Goal: Task Accomplishment & Management: Use online tool/utility

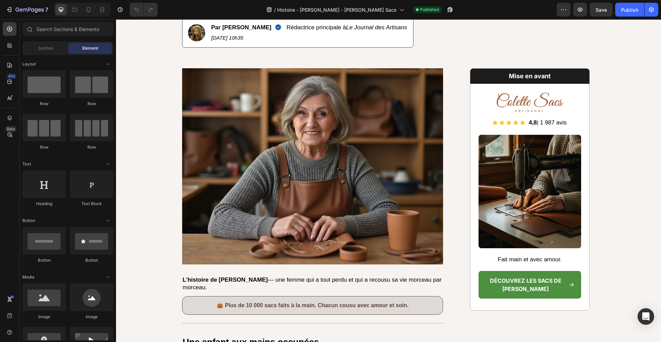
scroll to position [190, 0]
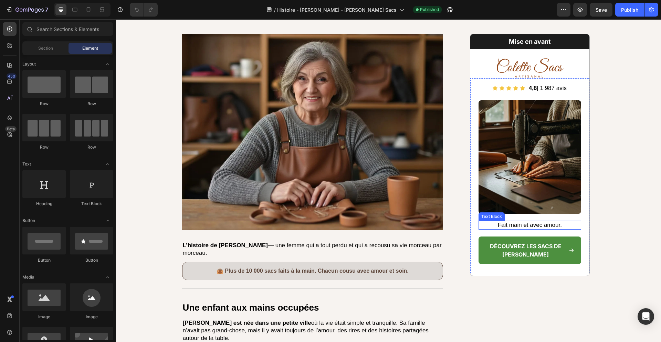
click at [533, 225] on p "Fait main et avec amour." at bounding box center [529, 225] width 101 height 8
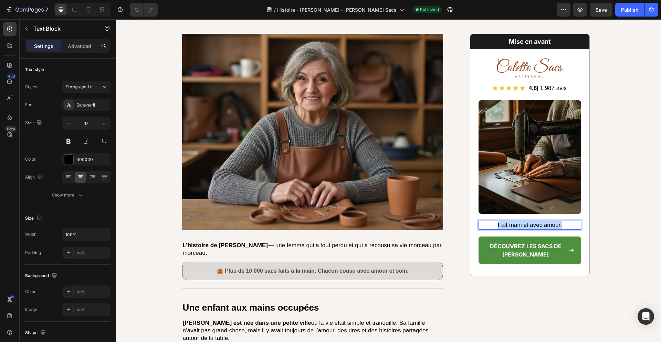
click at [533, 225] on p "Fait main et avec amour." at bounding box center [529, 225] width 101 height 8
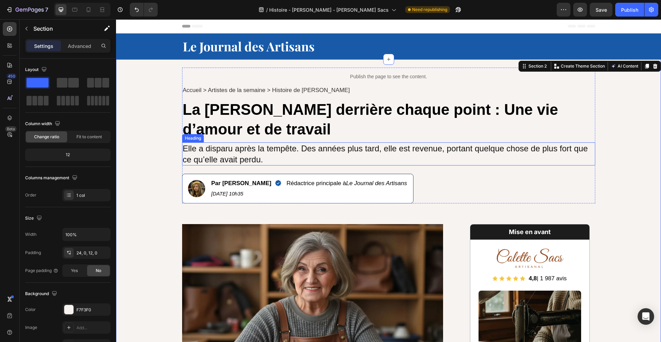
scroll to position [50, 0]
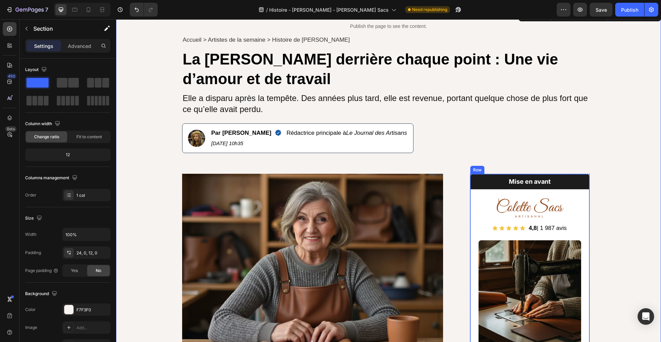
click at [530, 208] on img at bounding box center [530, 207] width 69 height 21
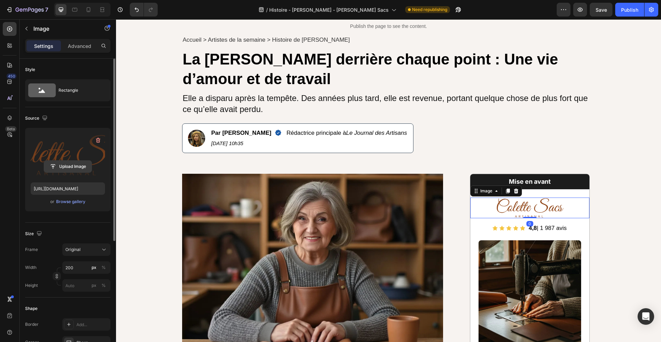
click at [79, 160] on input "file" at bounding box center [68, 166] width 48 height 12
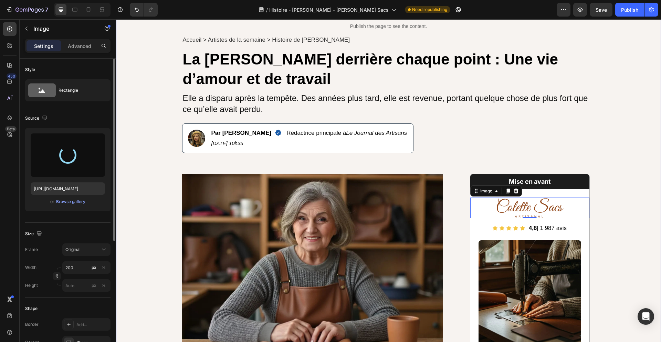
type input "[URL][DOMAIN_NAME]"
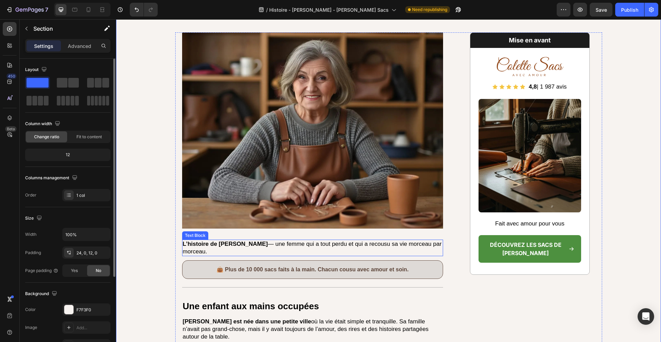
scroll to position [200, 0]
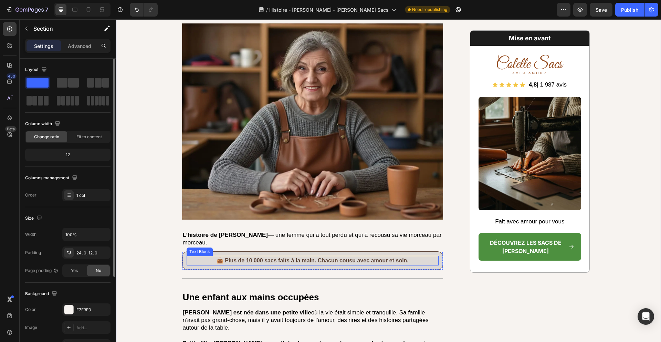
click at [314, 259] on p "👜 Plus de 10 000 sacs faits à la main. Chacun cousu avec amour et soin." at bounding box center [312, 260] width 251 height 8
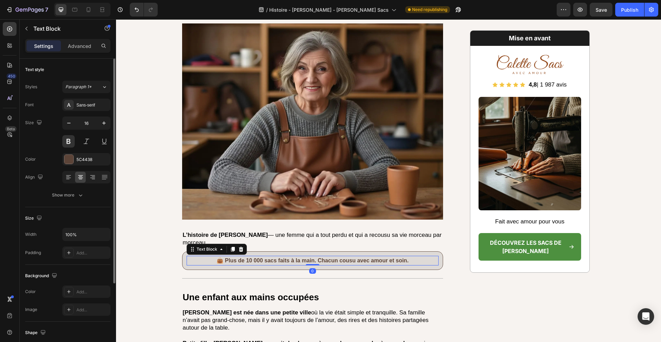
click at [314, 259] on p "👜 Plus de 10 000 sacs faits à la main. Chacun cousu avec amour et soin." at bounding box center [312, 260] width 251 height 8
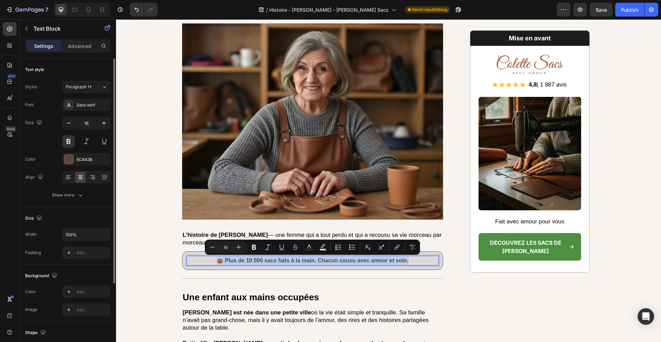
click at [319, 259] on p "👜 Plus de 10 000 sacs faits à la main. Chacun cousu avec amour et soin." at bounding box center [312, 260] width 251 height 8
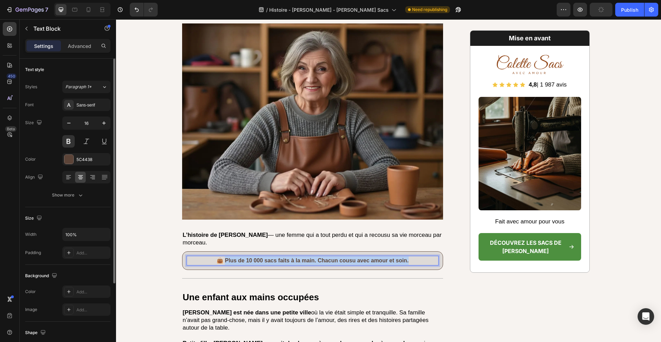
drag, startPoint x: 416, startPoint y: 260, endPoint x: 226, endPoint y: 262, distance: 190.1
click at [226, 262] on p "👜 Plus de 10 000 sacs faits à la main. Chacun cousu avec amour et soin." at bounding box center [312, 260] width 251 height 8
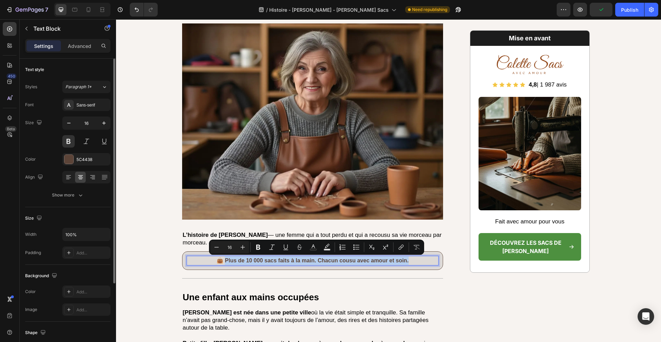
copy p "lus de 10 000 sacs faits à la main. Chacun cousu avec amour et soin."
click at [414, 263] on p "👜 Plus de 10 000 sacs faits à la main. Chacun cousu avec amour et soin." at bounding box center [312, 260] width 251 height 8
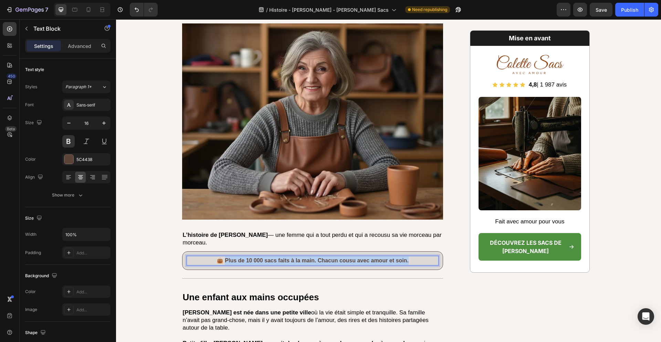
drag, startPoint x: 414, startPoint y: 261, endPoint x: 226, endPoint y: 260, distance: 188.4
click at [226, 260] on p "👜 Plus de 10 000 sacs faits à la main. Chacun cousu avec amour et soin." at bounding box center [312, 260] width 251 height 8
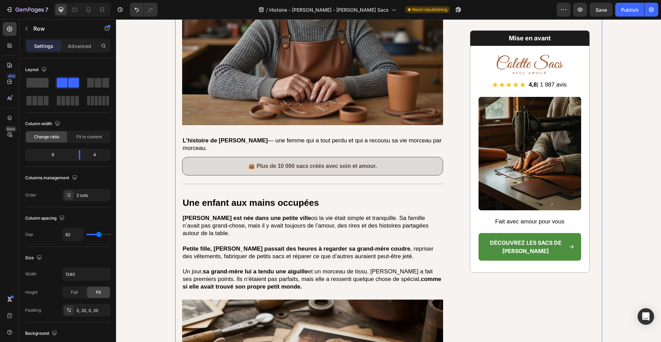
scroll to position [301, 0]
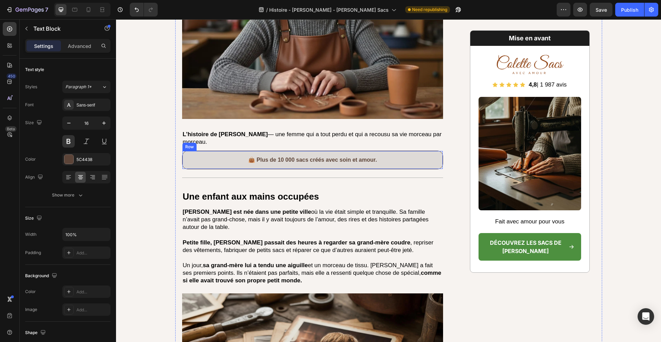
click at [434, 160] on p "👜 Plus de 10 000 sacs créés avec soin et amour." at bounding box center [312, 160] width 251 height 8
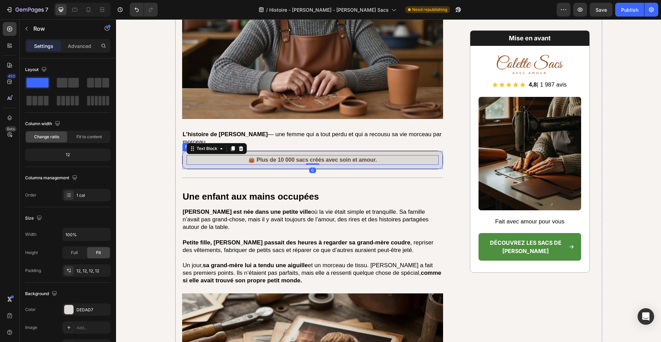
click at [443, 160] on div "👜 Plus de 10 000 sacs créés avec soin et amour. Text Block 0 Row" at bounding box center [312, 159] width 261 height 19
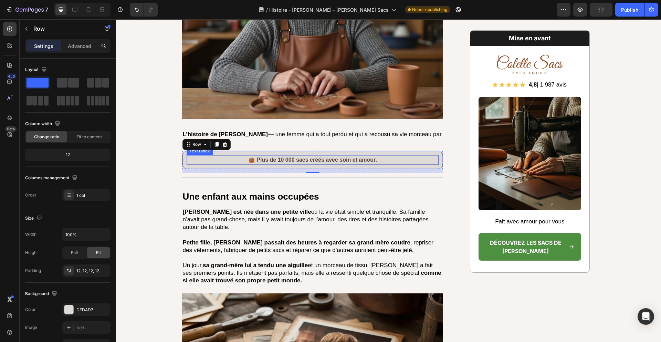
click at [417, 159] on p "👜 Plus de 10 000 sacs créés avec soin et amour." at bounding box center [312, 160] width 251 height 8
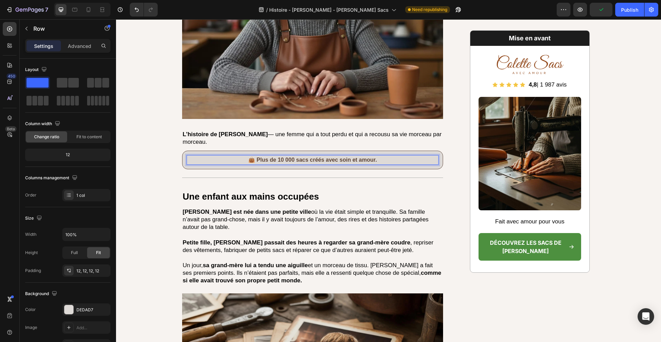
click at [443, 162] on div "👜 Plus de 10 000 sacs créés avec soin et amour. Text Block 0 Row" at bounding box center [312, 159] width 261 height 19
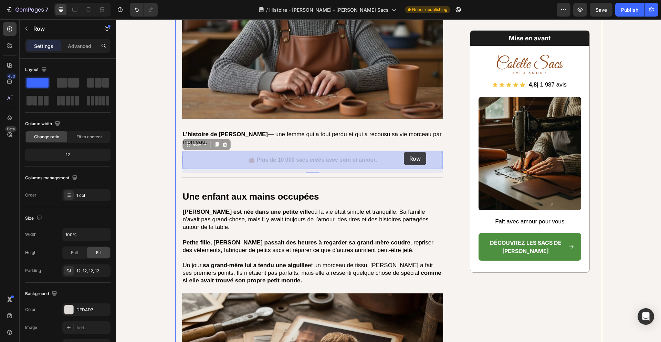
drag, startPoint x: 442, startPoint y: 153, endPoint x: 405, endPoint y: 152, distance: 36.5
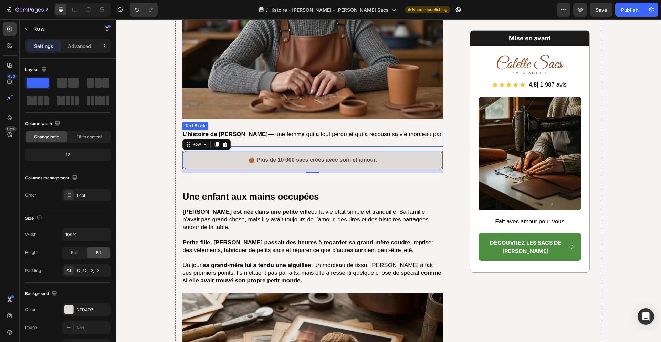
click at [441, 140] on p "L’histoire de Colette M. — une femme qui a tout perdu et qui a recousu sa vie m…" at bounding box center [313, 138] width 260 height 15
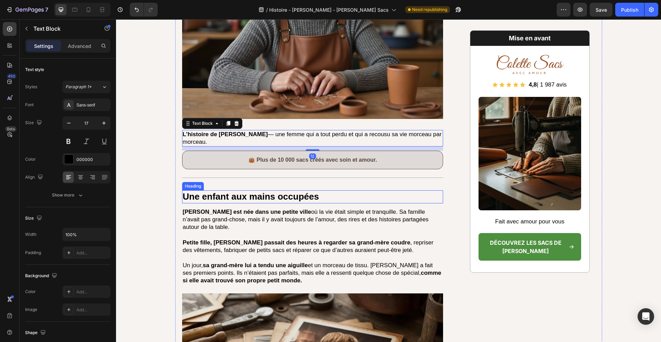
click at [388, 191] on h2 "Une enfant aux mains occupées" at bounding box center [312, 196] width 261 height 13
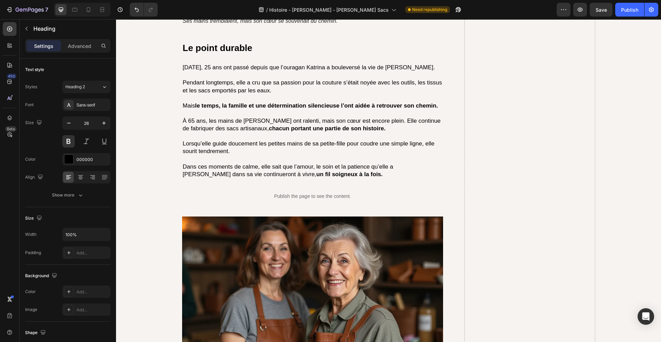
scroll to position [2180, 0]
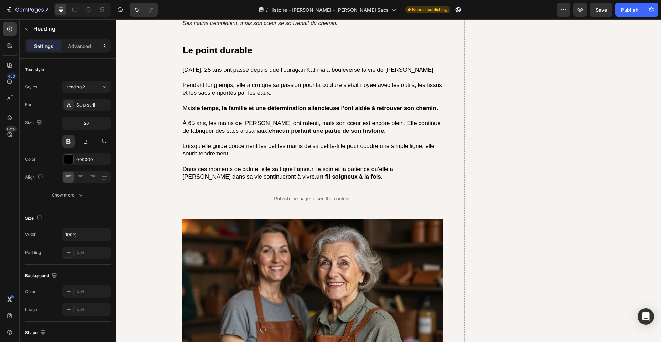
click at [239, 125] on p "À 65 ans, les mains de Colette ont ralenti, mais son cœur est encore plein. Ell…" at bounding box center [313, 127] width 260 height 15
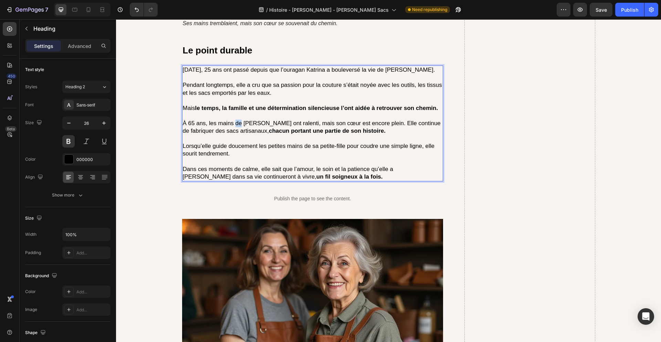
click at [239, 125] on p "À 65 ans, les mains de Colette ont ralenti, mais son cœur est encore plein. Ell…" at bounding box center [313, 127] width 260 height 15
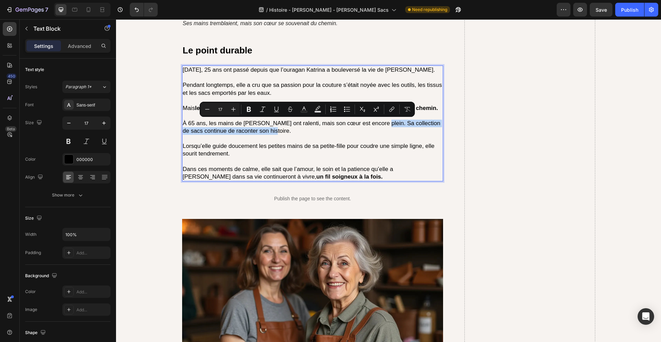
drag, startPoint x: 293, startPoint y: 131, endPoint x: 377, endPoint y: 125, distance: 83.9
click at [377, 125] on p "À 65 ans, les mains de Colette ont ralenti, mais son cœur est encore plein. Sa …" at bounding box center [313, 127] width 260 height 15
click at [390, 131] on p "À 65 ans, les mains de Colette ont ralenti, mais son cœur est encore plein. Sa …" at bounding box center [313, 127] width 260 height 15
click at [349, 152] on p "Lorsqu’elle guide doucement les petites mains de sa petite-fille pour coudre un…" at bounding box center [313, 149] width 260 height 15
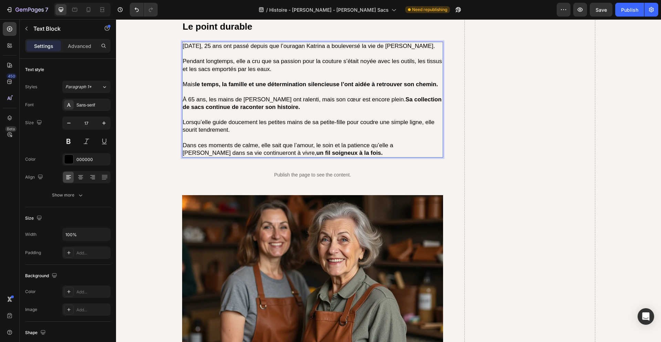
scroll to position [2199, 0]
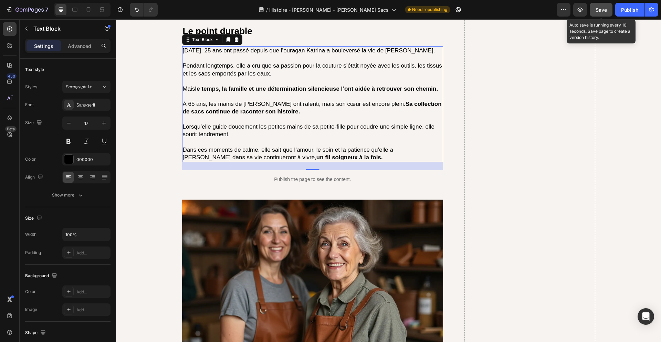
click at [601, 10] on span "Save" at bounding box center [601, 10] width 11 height 6
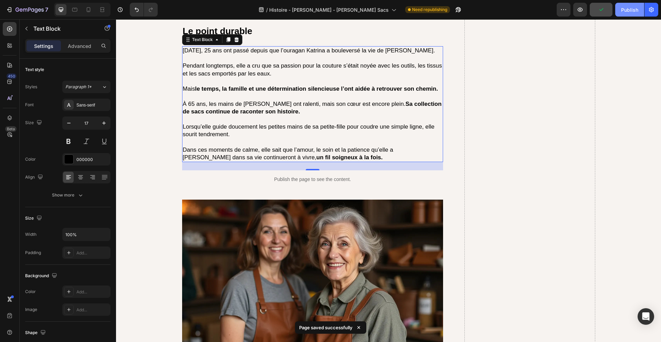
click at [630, 10] on div "Publish" at bounding box center [629, 9] width 17 height 7
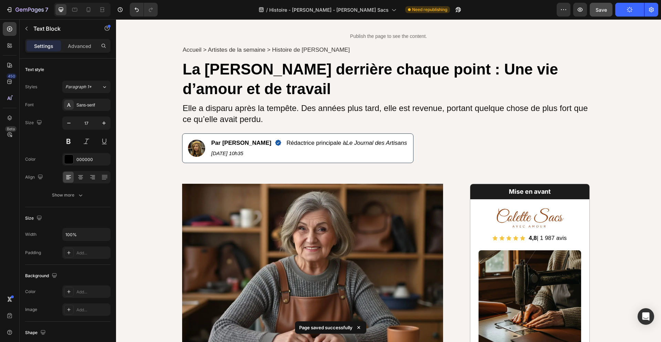
scroll to position [44, 0]
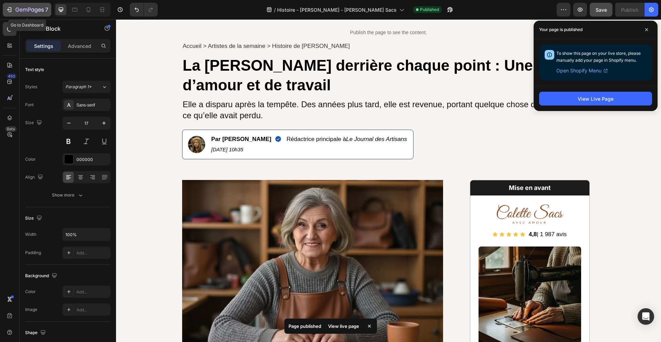
click at [35, 7] on icon "button" at bounding box center [29, 10] width 28 height 6
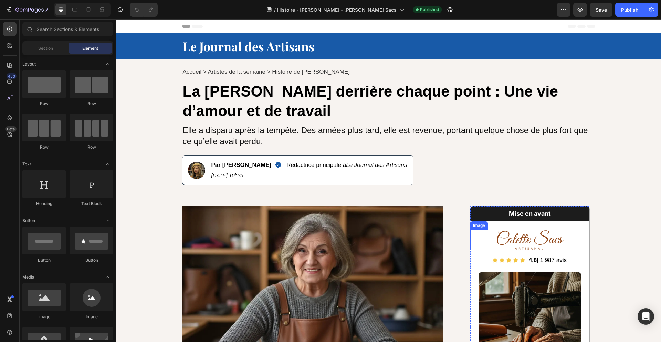
click at [533, 247] on img at bounding box center [530, 239] width 69 height 21
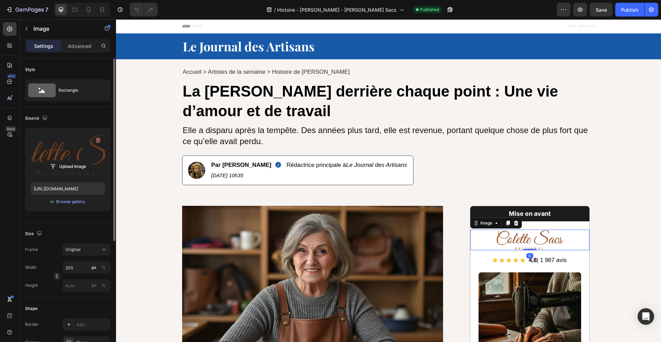
click at [74, 146] on label at bounding box center [68, 154] width 74 height 43
click at [74, 160] on input "file" at bounding box center [68, 166] width 48 height 12
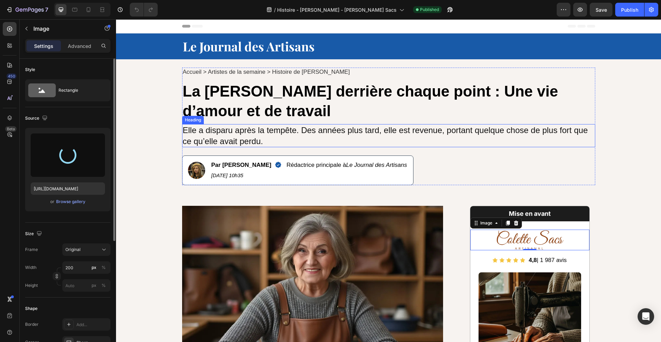
type input "[URL][DOMAIN_NAME]"
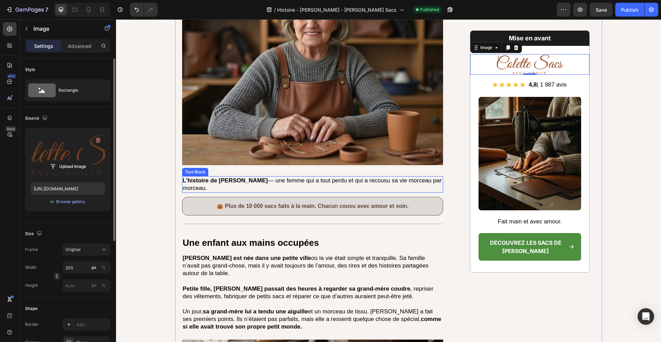
scroll to position [280, 0]
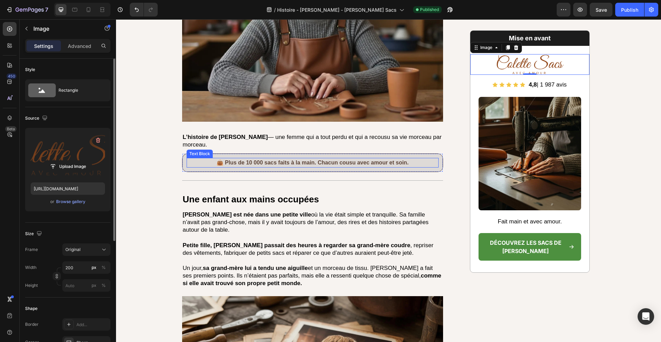
click at [375, 159] on p "👜 Plus de 10 000 sacs faits à la main. Chacun cousu avec amour et soin." at bounding box center [312, 162] width 251 height 8
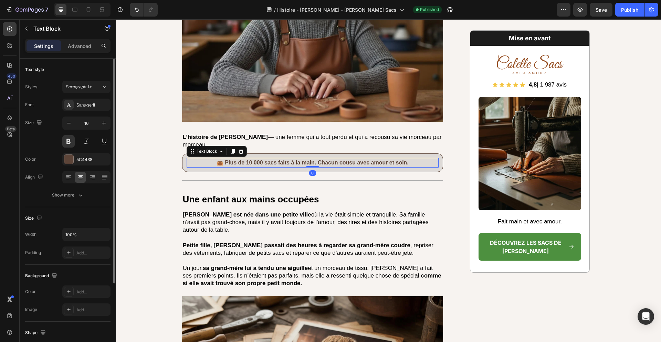
click at [414, 160] on p "👜 Plus de 10 000 sacs faits à la main. Chacun cousu avec amour et soin." at bounding box center [312, 162] width 251 height 8
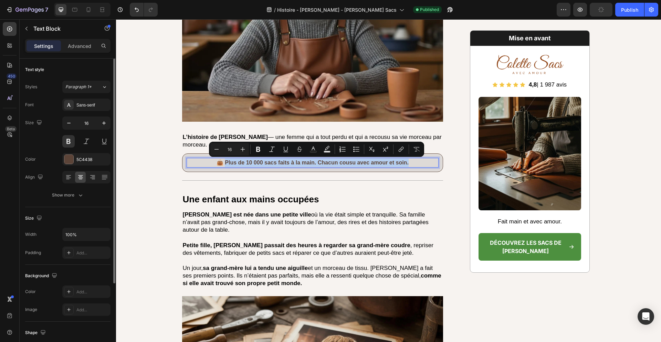
drag, startPoint x: 416, startPoint y: 160, endPoint x: 226, endPoint y: 164, distance: 190.1
click at [225, 164] on p "👜 Plus de 10 000 sacs faits à la main. Chacun cousu avec amour et soin." at bounding box center [312, 162] width 251 height 8
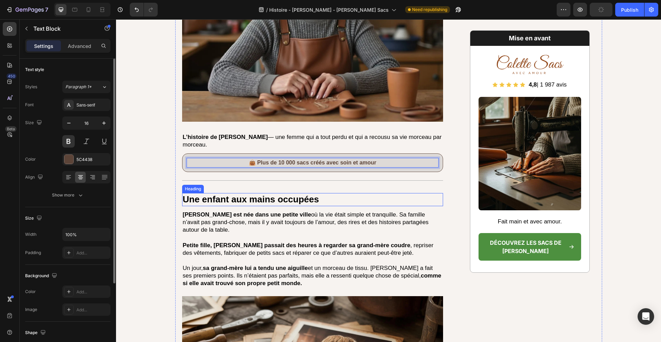
click at [313, 205] on h2 "Une enfant aux mains occupées" at bounding box center [312, 199] width 261 height 13
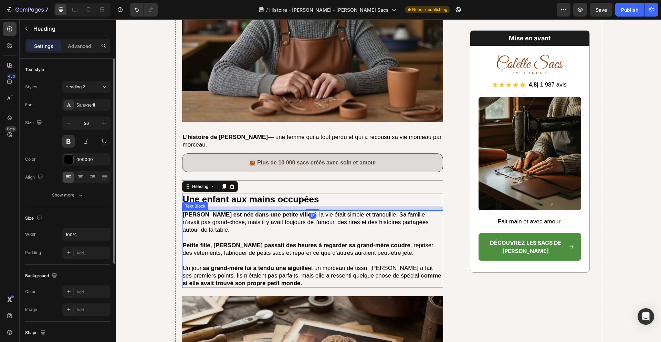
scroll to position [300, 0]
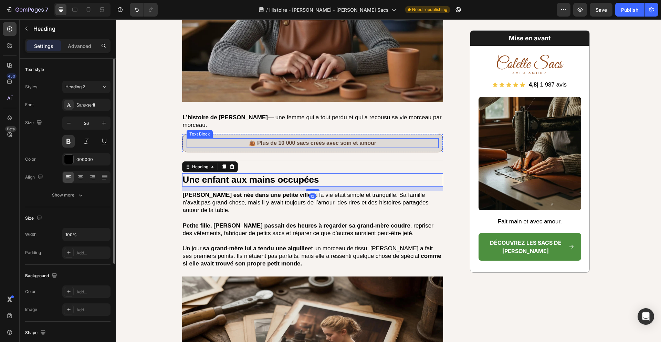
click at [395, 143] on p "👜 Plus de 10 000 sacs créés avec soin et amour" at bounding box center [312, 143] width 251 height 8
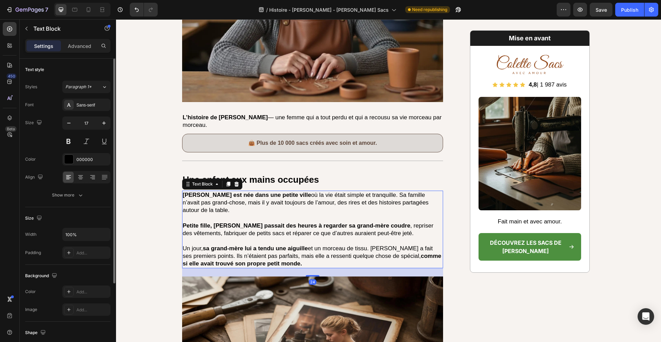
click at [353, 194] on p "Colette est née dans une petite ville où la vie était simple et tranquille. Sa …" at bounding box center [313, 202] width 260 height 23
click at [529, 223] on p "Fait main et avec amour." at bounding box center [529, 221] width 101 height 8
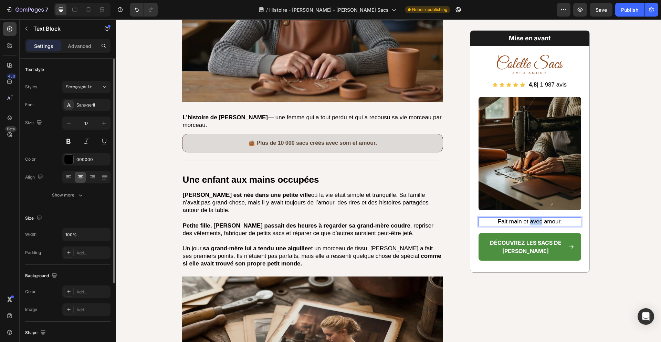
click at [529, 223] on p "Fait main et avec amour." at bounding box center [529, 221] width 101 height 8
click at [362, 227] on strong "Petite fille, [PERSON_NAME] passait des heures à regarder sa grand-mère coudre" at bounding box center [297, 225] width 228 height 7
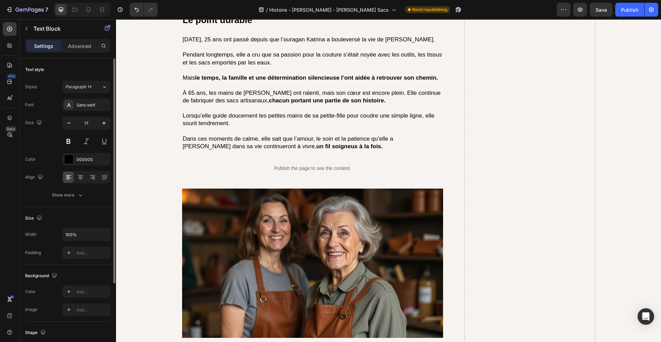
scroll to position [2181, 0]
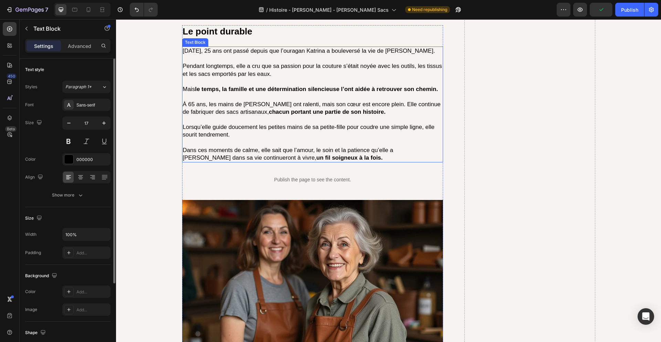
click at [326, 110] on strong "chacun portant une partie de son histoire." at bounding box center [327, 111] width 117 height 7
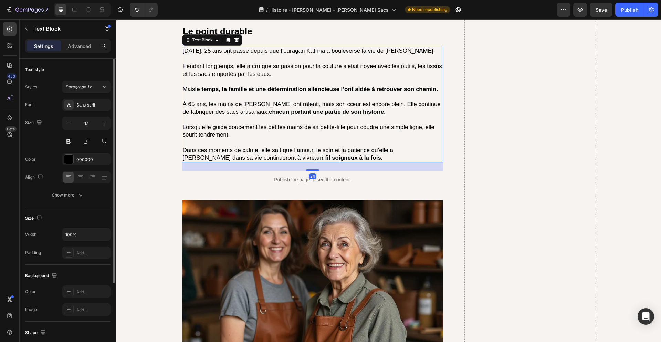
click at [326, 110] on strong "chacun portant une partie de son histoire." at bounding box center [327, 111] width 117 height 7
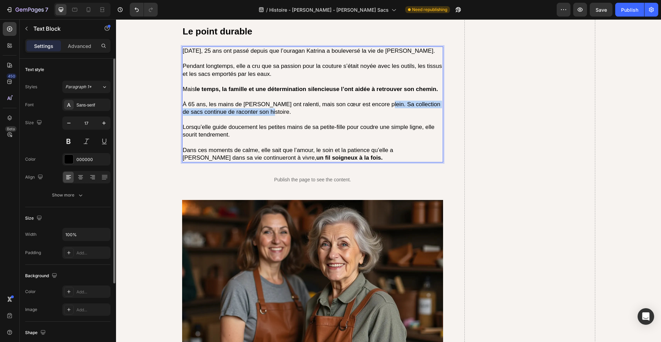
drag, startPoint x: 268, startPoint y: 113, endPoint x: 377, endPoint y: 104, distance: 109.9
click at [377, 104] on p "À 65 ans, les mains de Colette ont ralenti, mais son cœur est encore plein. Sa …" at bounding box center [313, 108] width 260 height 15
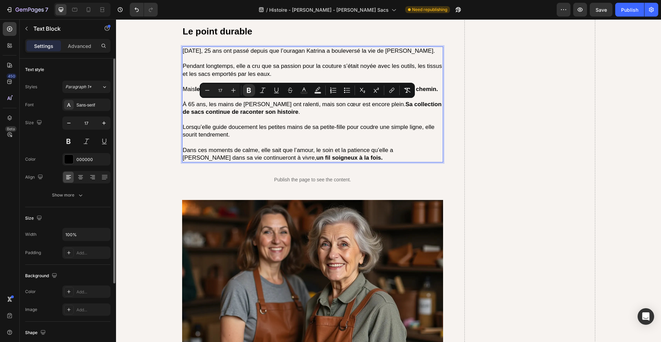
click at [389, 116] on p "Rich Text Editor. Editing area: main" at bounding box center [313, 120] width 260 height 8
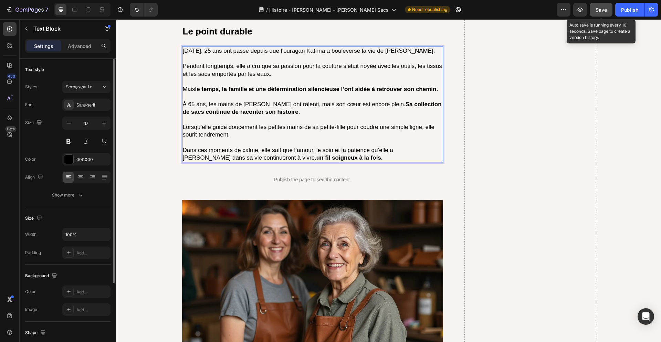
click at [595, 13] on button "Save" at bounding box center [601, 10] width 23 height 14
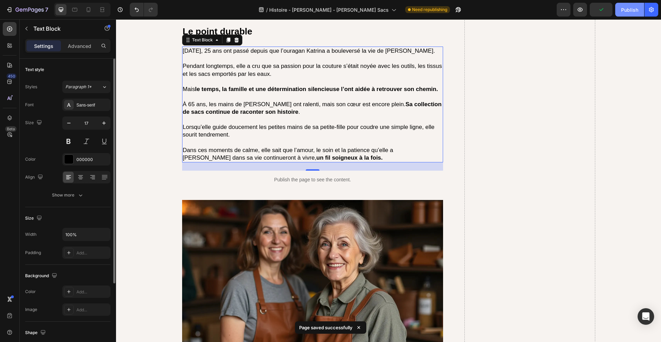
click at [634, 10] on div "Publish" at bounding box center [629, 9] width 17 height 7
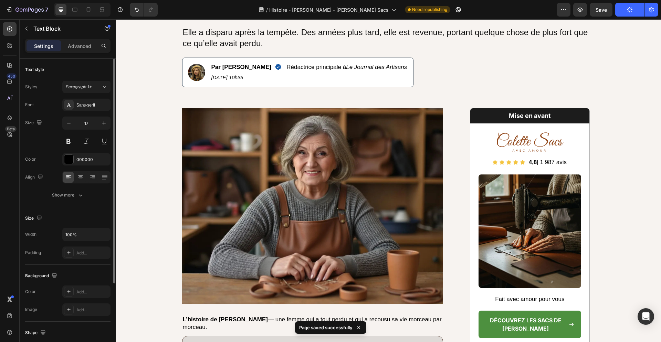
scroll to position [0, 0]
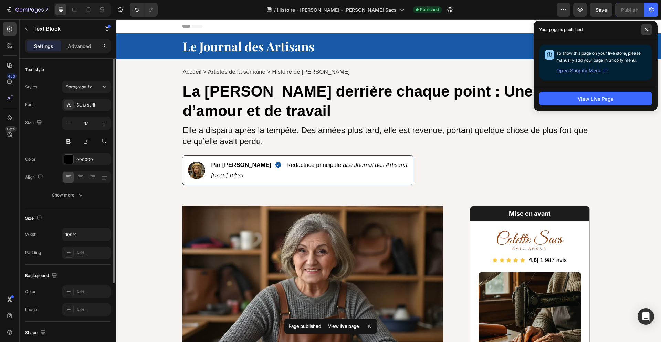
click at [647, 28] on icon at bounding box center [646, 29] width 3 height 3
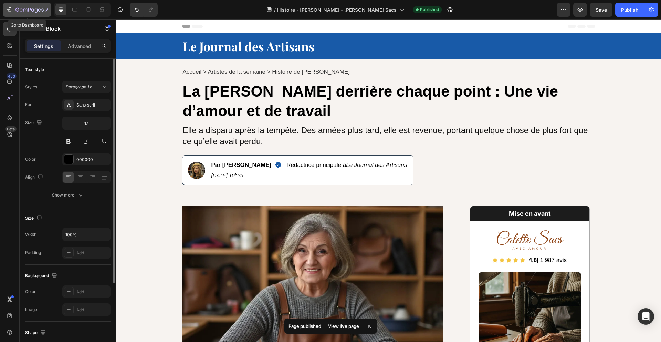
click at [28, 10] on icon "button" at bounding box center [29, 10] width 3 height 4
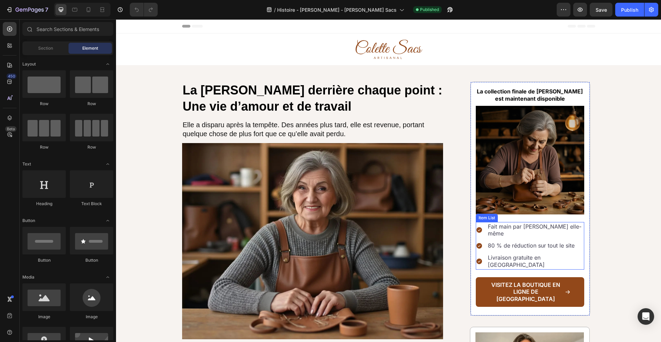
click at [537, 224] on p "Fait main par Colette elle-même" at bounding box center [535, 230] width 95 height 14
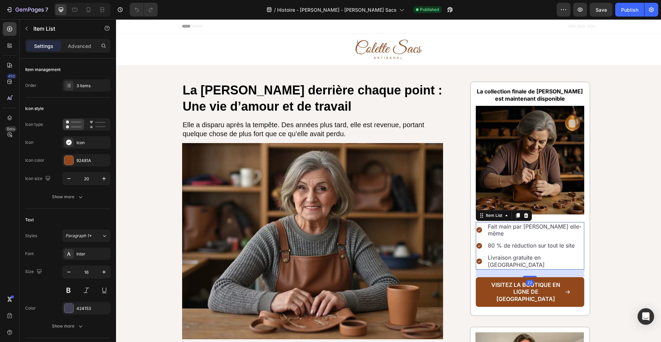
click at [537, 224] on p "Fait main par Colette elle-même" at bounding box center [535, 230] width 95 height 14
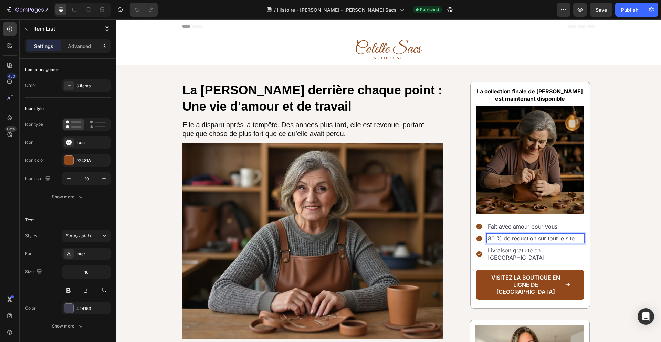
click at [565, 237] on p "80 % de réduction sur tout le site" at bounding box center [535, 238] width 95 height 7
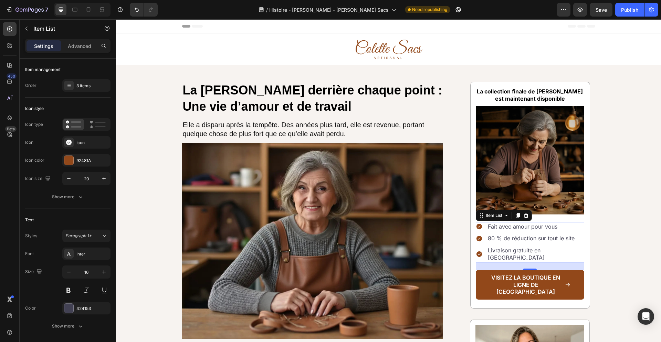
click at [551, 238] on p "80 % de réduction sur tout le site" at bounding box center [535, 238] width 95 height 7
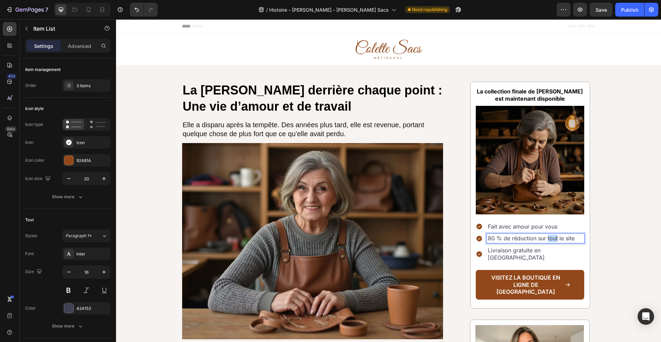
click at [551, 238] on p "80 % de réduction sur tout le site" at bounding box center [535, 238] width 95 height 7
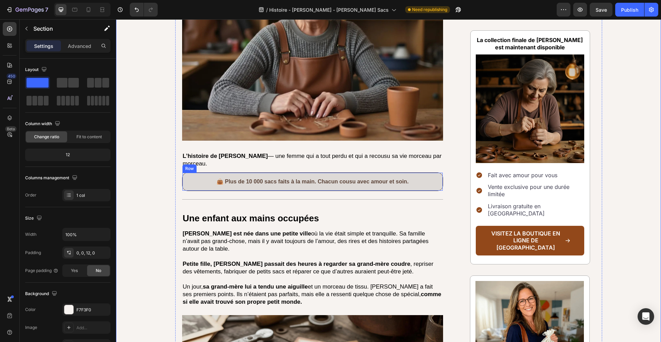
scroll to position [200, 0]
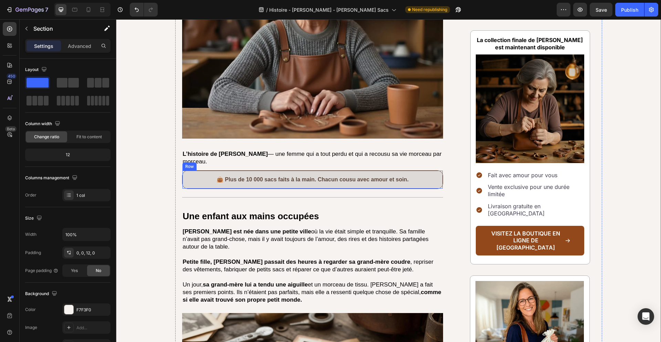
click at [399, 180] on p "👜 Plus de 10 000 sacs faits à la main. Chacun cousu avec amour et soin." at bounding box center [312, 179] width 251 height 8
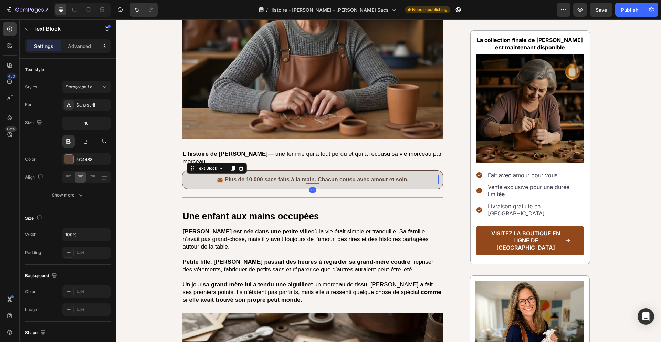
click at [408, 180] on p "👜 Plus de 10 000 sacs faits à la main. Chacun cousu avec amour et soin." at bounding box center [312, 179] width 251 height 8
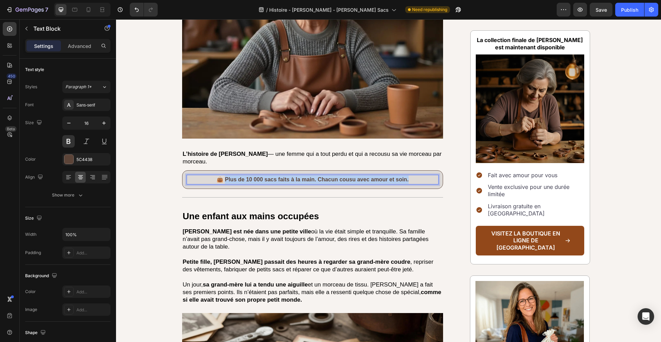
drag, startPoint x: 415, startPoint y: 180, endPoint x: 226, endPoint y: 177, distance: 188.8
click at [226, 177] on p "👜 Plus de 10 000 sacs faits à la main. Chacun cousu avec amour et soin." at bounding box center [312, 179] width 251 height 8
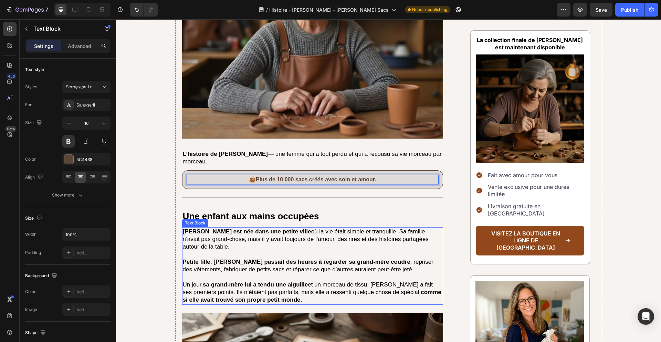
click at [314, 230] on p "Colette est née dans une petite ville où la vie était simple et tranquille. Sa …" at bounding box center [313, 239] width 260 height 23
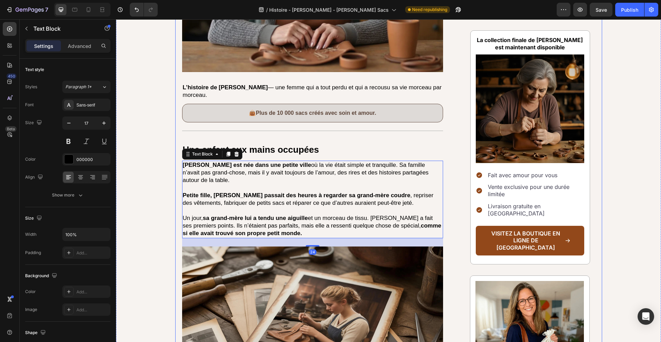
scroll to position [275, 0]
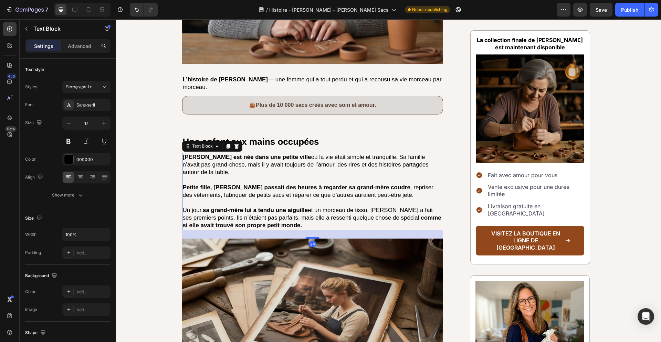
click at [349, 186] on strong "Petite fille, Colette passait des heures à regarder sa grand-mère coudre" at bounding box center [297, 187] width 228 height 7
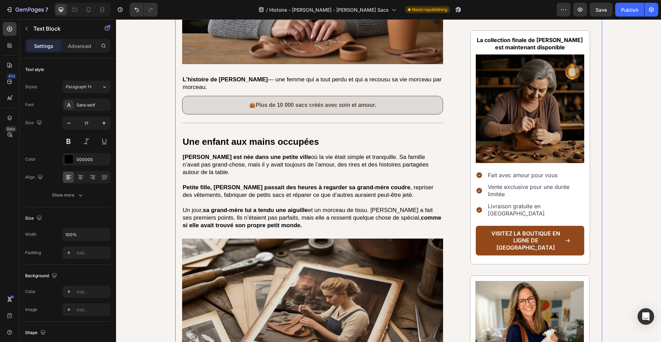
click at [353, 133] on div "La Colette derrière chaque point : Une vie d’amour et de travail Heading Elle a…" at bounding box center [312, 245] width 261 height 876
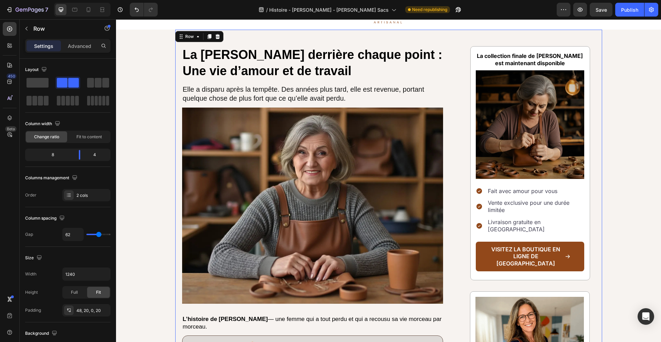
scroll to position [0, 0]
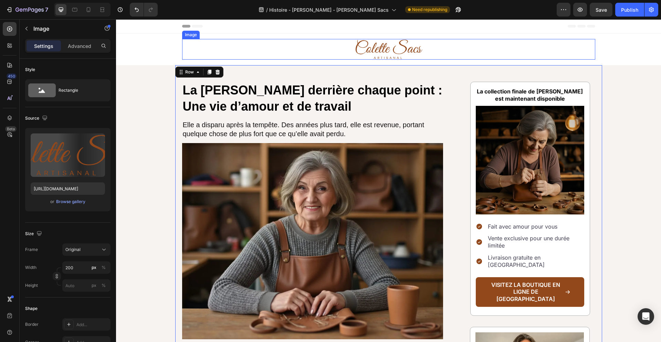
click at [388, 50] on img at bounding box center [388, 49] width 69 height 21
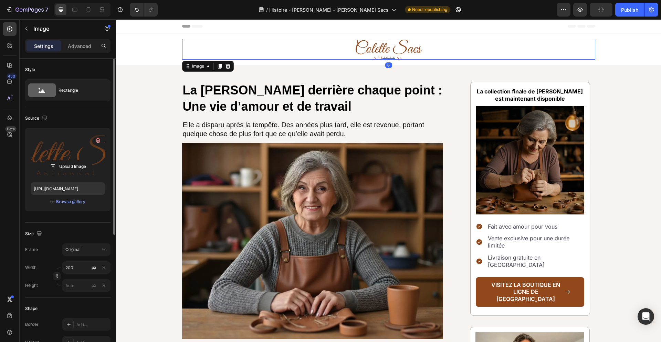
click at [85, 136] on label at bounding box center [68, 154] width 74 height 43
click at [85, 160] on input "file" at bounding box center [68, 166] width 48 height 12
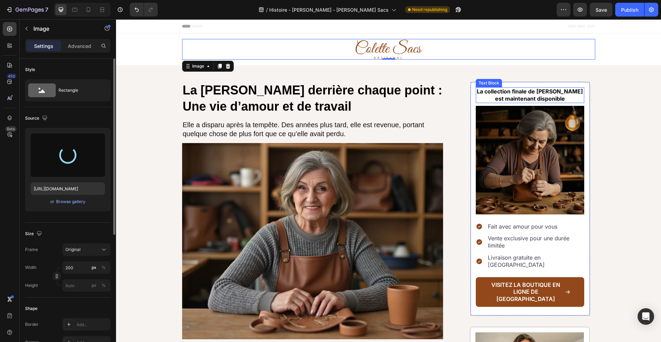
type input "[URL][DOMAIN_NAME]"
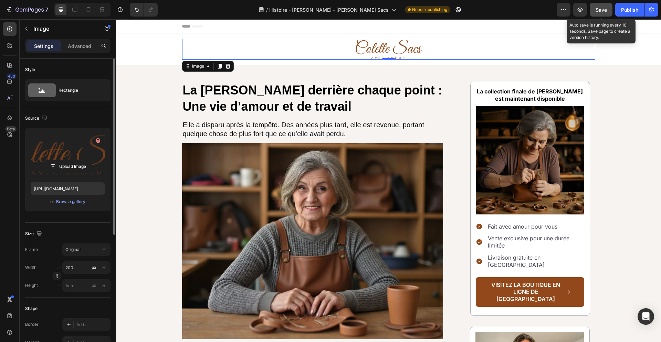
click at [601, 7] on span "Save" at bounding box center [601, 10] width 11 height 6
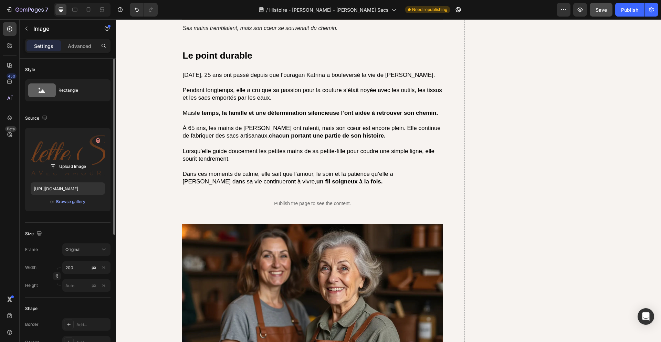
scroll to position [2090, 0]
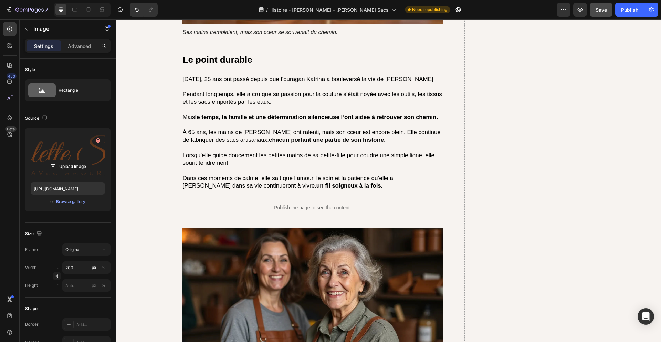
click at [298, 132] on p "À 65 ans, les mains de Colette ont ralenti, mais son cœur est encore plein. Ell…" at bounding box center [313, 135] width 260 height 15
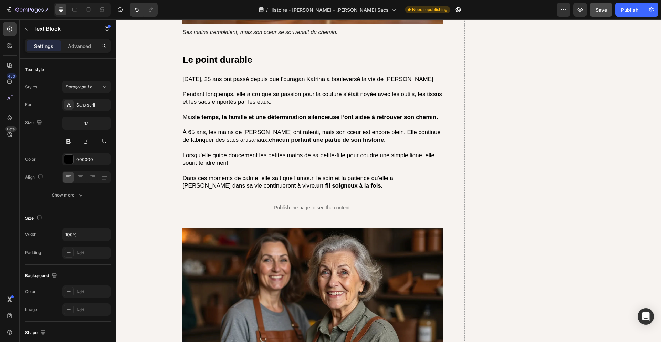
click at [298, 132] on p "À 65 ans, les mains de Colette ont ralenti, mais son cœur est encore plein. Ell…" at bounding box center [313, 135] width 260 height 15
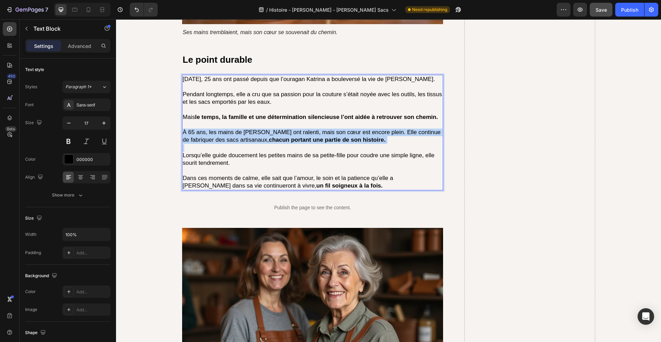
copy p "À 65 ans, les mains de Colette ont ralenti, mais son cœur est encore plein. Ell…"
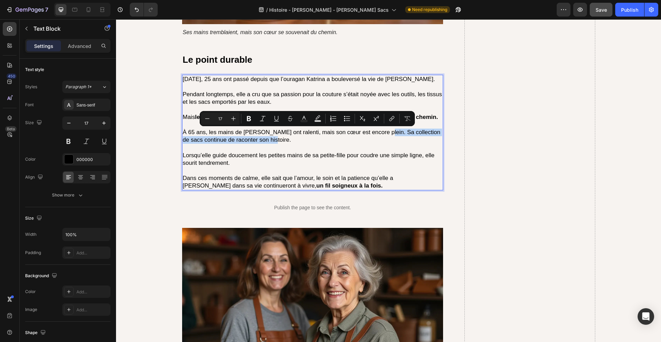
drag, startPoint x: 322, startPoint y: 141, endPoint x: 377, endPoint y: 135, distance: 55.4
click at [377, 135] on p "À 65 ans, les mains de Colette ont ralenti, mais son cœur est encore plein. Sa …" at bounding box center [313, 135] width 260 height 15
click at [382, 139] on p "À 65 ans, les mains de Colette ont ralenti, mais son cœur est encore plein. Sa …" at bounding box center [313, 135] width 260 height 15
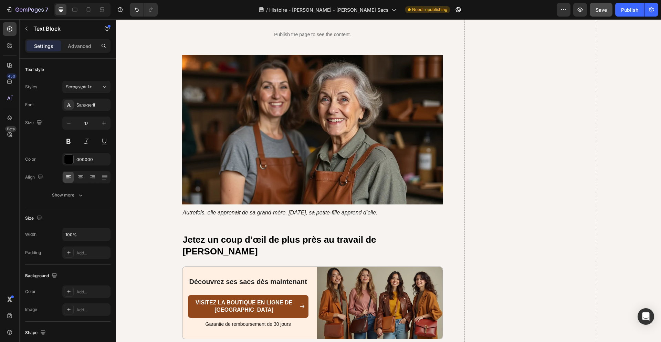
scroll to position [2327, 0]
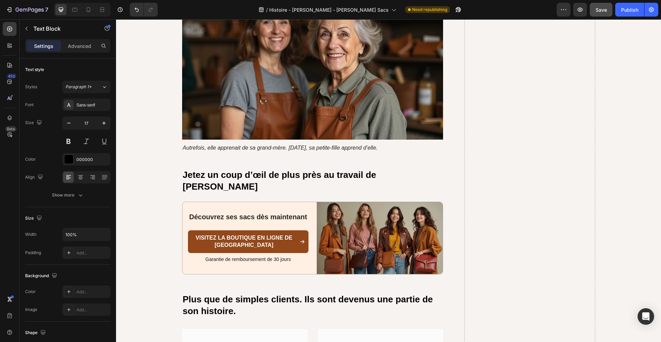
click at [610, 10] on button "Save" at bounding box center [601, 10] width 23 height 14
click at [635, 12] on div "Publish" at bounding box center [629, 9] width 17 height 7
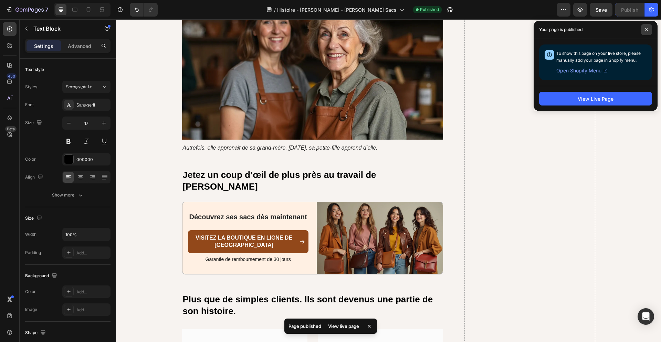
click at [645, 31] on icon at bounding box center [646, 29] width 3 height 3
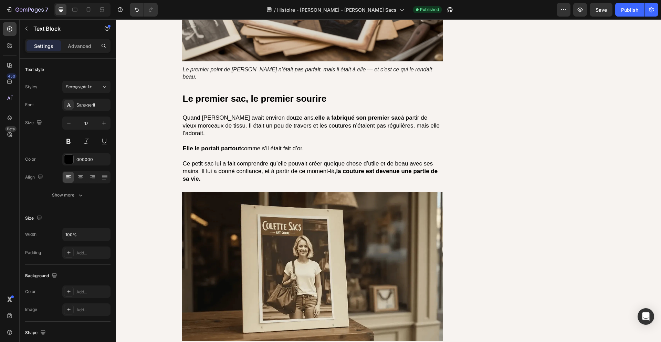
scroll to position [0, 0]
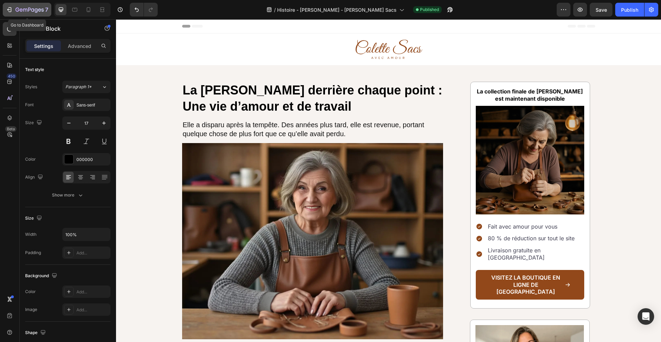
click at [28, 11] on icon "button" at bounding box center [29, 10] width 28 height 6
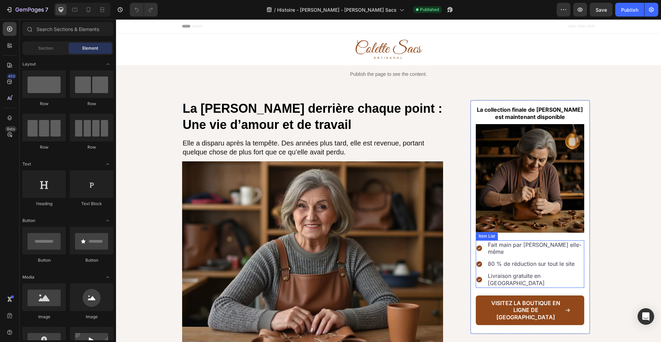
click at [554, 245] on p "Fait main par Colette elle-même" at bounding box center [535, 248] width 95 height 14
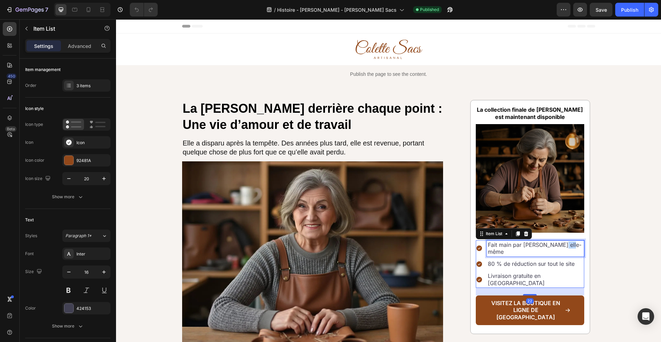
click at [554, 245] on p "Fait main par Colette elle-même" at bounding box center [535, 248] width 95 height 14
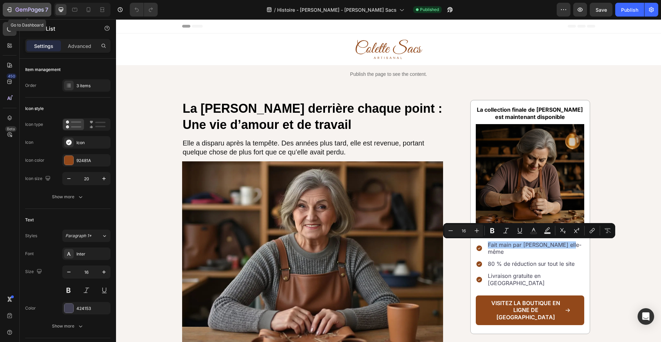
click at [33, 11] on icon "button" at bounding box center [29, 10] width 28 height 6
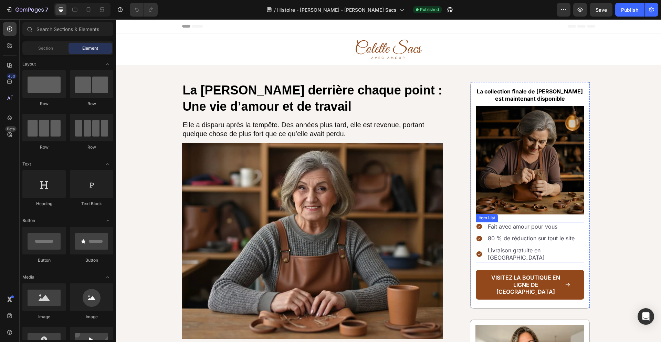
click at [532, 239] on p "80 % de réduction sur tout le site" at bounding box center [535, 238] width 95 height 7
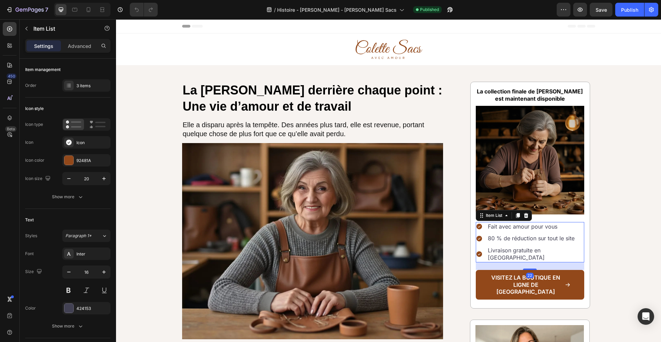
click at [532, 239] on p "80 % de réduction sur tout le site" at bounding box center [535, 238] width 95 height 7
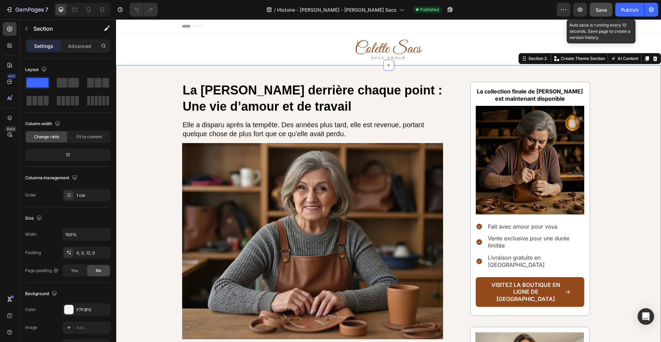
click at [601, 8] on span "Save" at bounding box center [601, 10] width 11 height 6
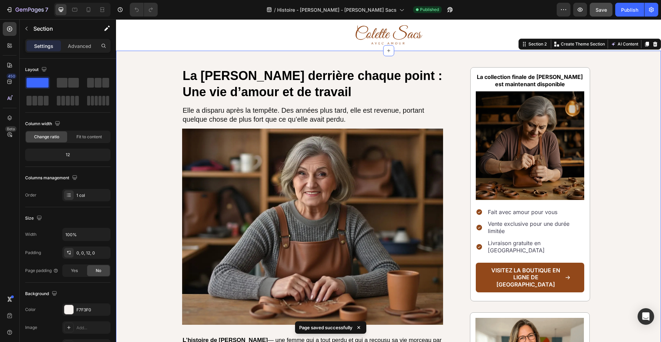
scroll to position [15, 0]
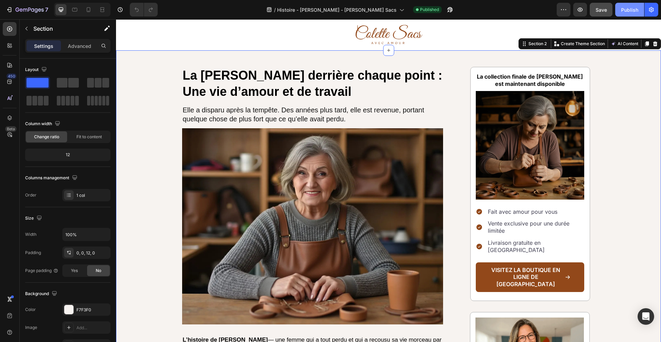
click at [628, 6] on div "Publish" at bounding box center [629, 9] width 17 height 7
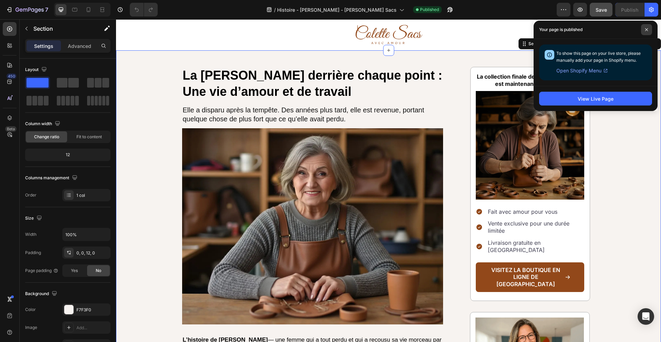
click at [647, 32] on span at bounding box center [646, 29] width 11 height 11
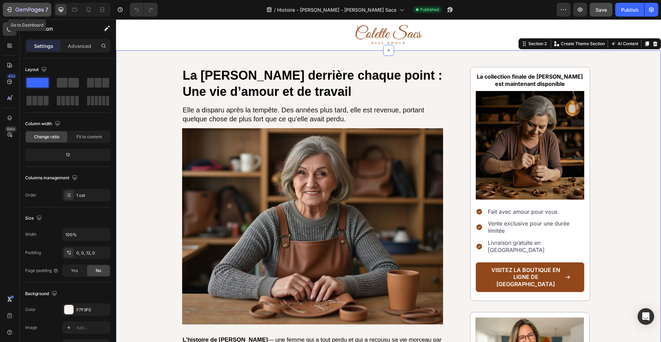
click at [37, 10] on icon "button" at bounding box center [36, 10] width 3 height 4
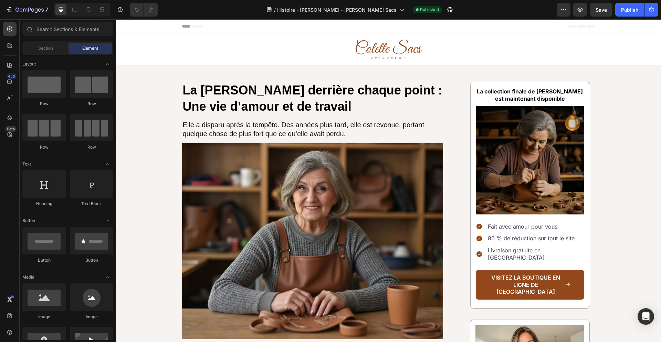
scroll to position [127, 0]
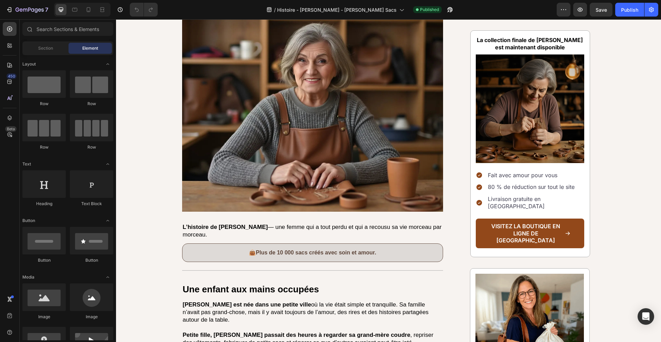
click at [534, 188] on p "80 % de réduction sur tout le site" at bounding box center [535, 186] width 95 height 7
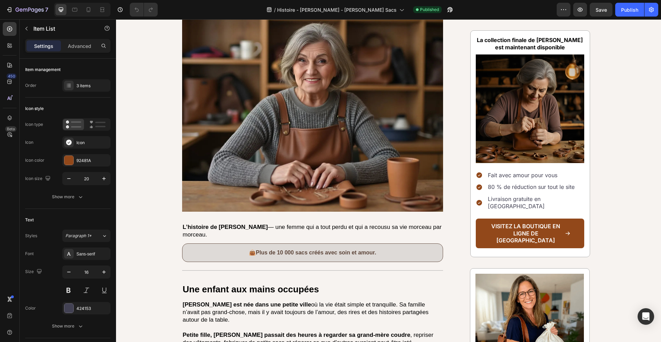
click at [534, 188] on p "80 % de réduction sur tout le site" at bounding box center [535, 186] width 95 height 7
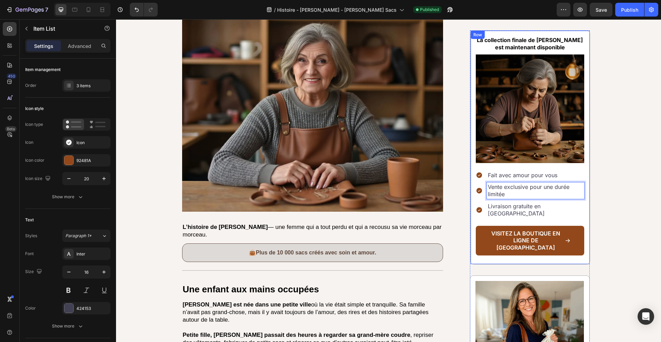
click at [587, 177] on div "La collection finale de [PERSON_NAME] est maintenant disponible Text Block Imag…" at bounding box center [530, 147] width 120 height 234
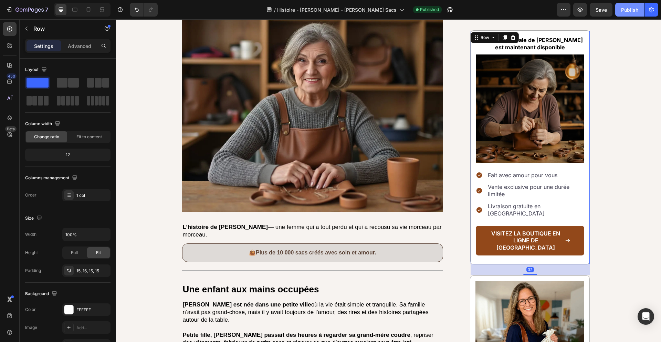
click at [634, 12] on div "Publish" at bounding box center [629, 9] width 17 height 7
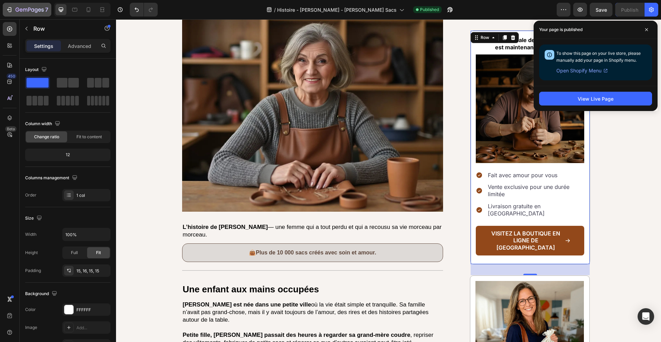
click at [12, 9] on icon "button" at bounding box center [9, 9] width 7 height 7
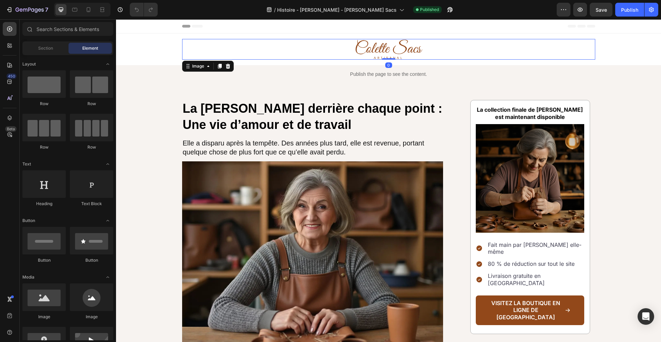
click at [391, 56] on img at bounding box center [388, 49] width 69 height 21
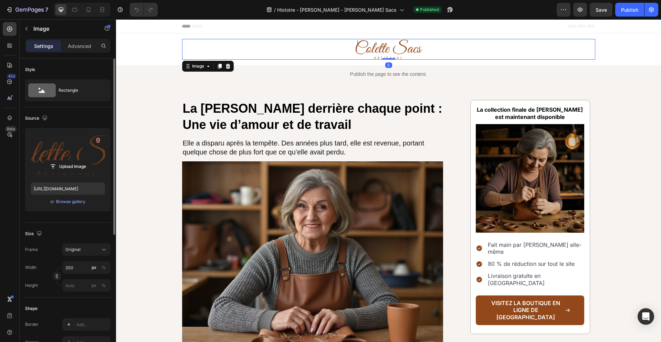
click at [58, 146] on label at bounding box center [68, 154] width 74 height 43
click at [58, 160] on input "file" at bounding box center [68, 166] width 48 height 12
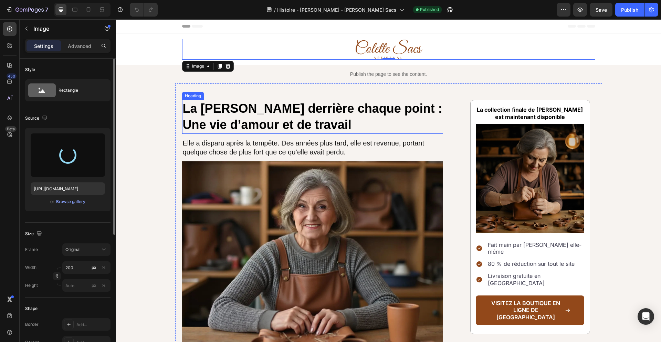
type input "[URL][DOMAIN_NAME]"
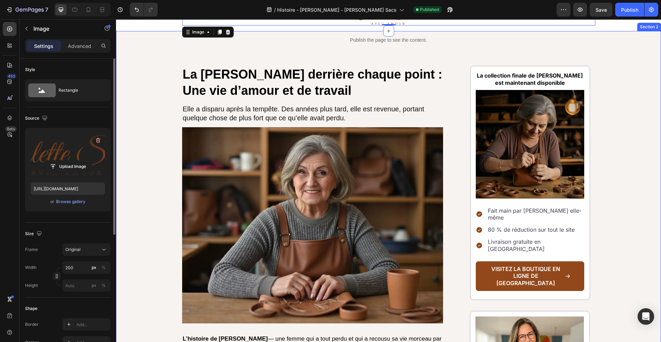
scroll to position [37, 0]
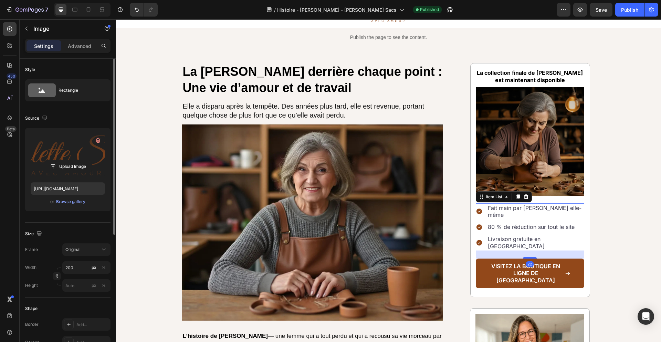
click at [562, 209] on p "Fait main par [PERSON_NAME] elle-même" at bounding box center [535, 211] width 95 height 14
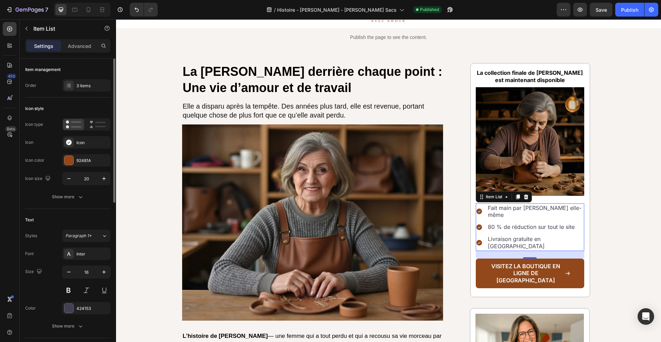
click at [528, 206] on p "Fait main par [PERSON_NAME] elle-même" at bounding box center [535, 211] width 95 height 14
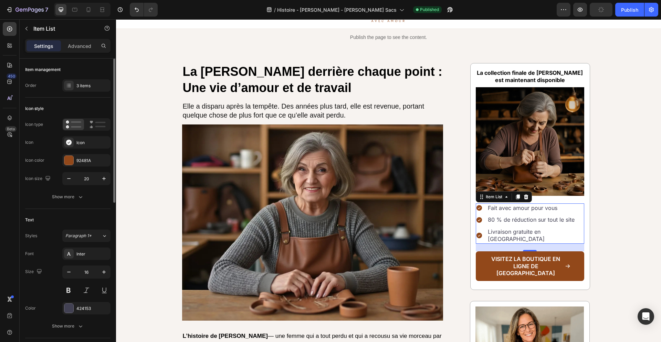
click at [520, 217] on p "80 % de réduction sur tout le site" at bounding box center [535, 219] width 95 height 7
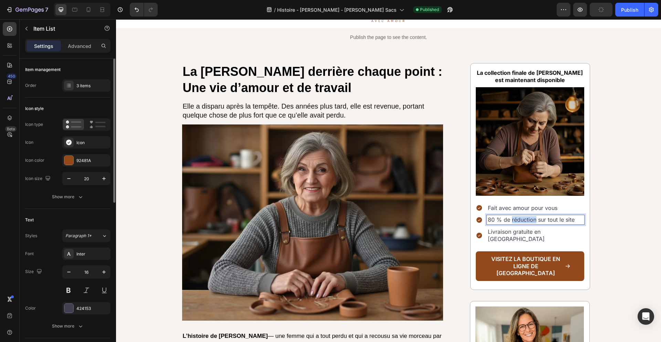
click at [520, 217] on p "80 % de réduction sur tout le site" at bounding box center [535, 219] width 95 height 7
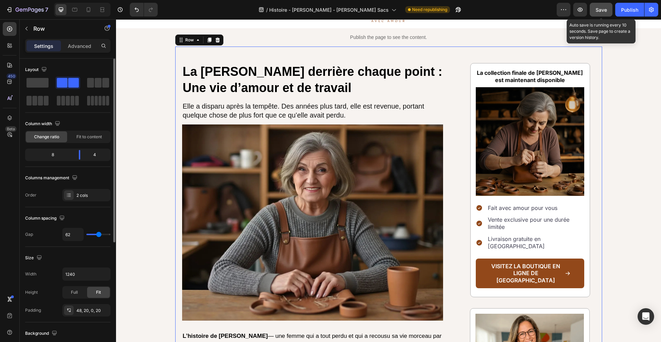
click at [609, 8] on button "Save" at bounding box center [601, 10] width 23 height 14
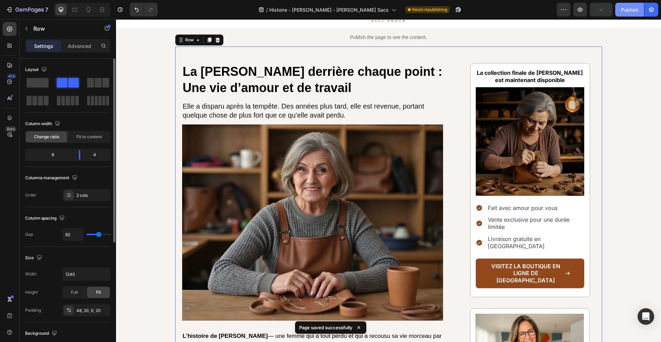
click at [634, 10] on div "Publish" at bounding box center [629, 9] width 17 height 7
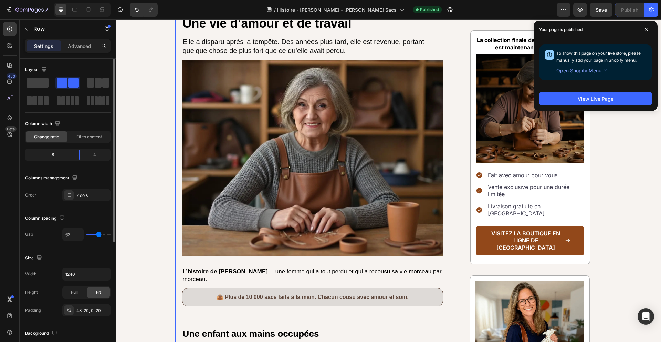
scroll to position [169, 0]
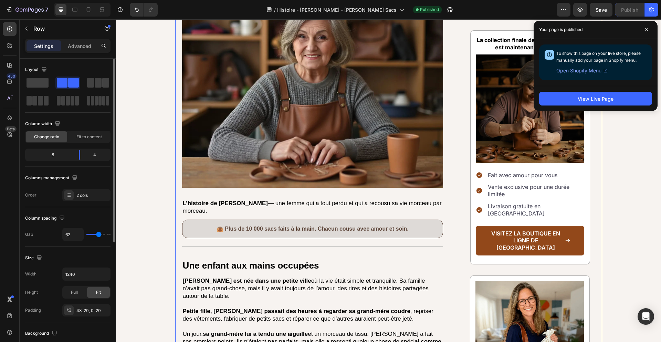
click at [322, 228] on p "👜 Plus de 10 000 sacs faits à la main. Chacun cousu avec amour et soin." at bounding box center [312, 229] width 251 height 8
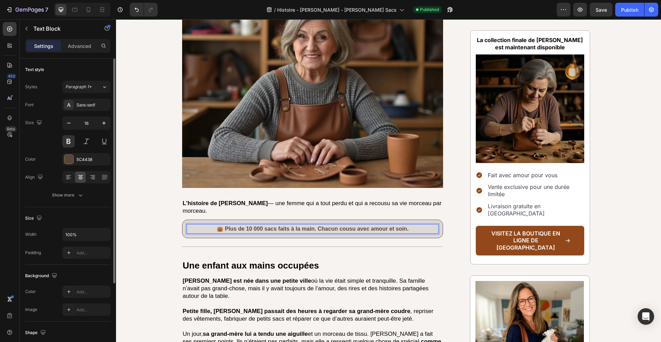
click at [360, 228] on p "👜 Plus de 10 000 sacs faits à la main. Chacun cousu avec amour et soin." at bounding box center [312, 229] width 251 height 8
drag, startPoint x: 414, startPoint y: 228, endPoint x: 225, endPoint y: 229, distance: 189.1
click at [225, 229] on p "👜 Plus de 10 000 sacs faits à la main. Chacun cousu avec amour et soin." at bounding box center [312, 229] width 251 height 8
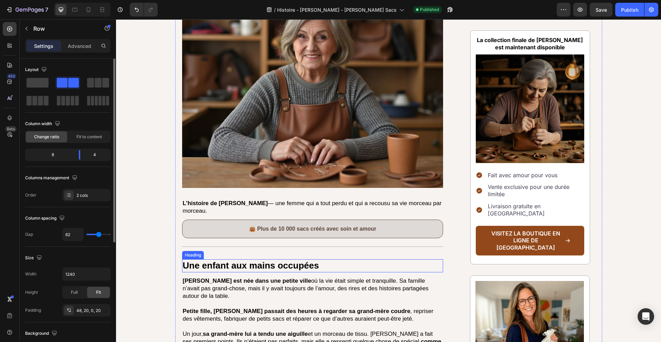
scroll to position [272, 0]
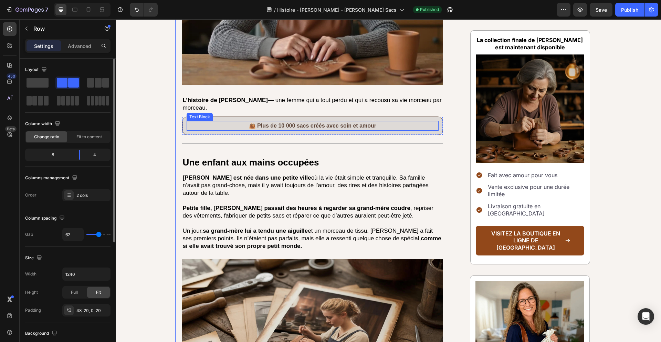
click at [376, 126] on p "👜 Plus de 10 000 sacs créés avec soin et amour" at bounding box center [312, 126] width 251 height 8
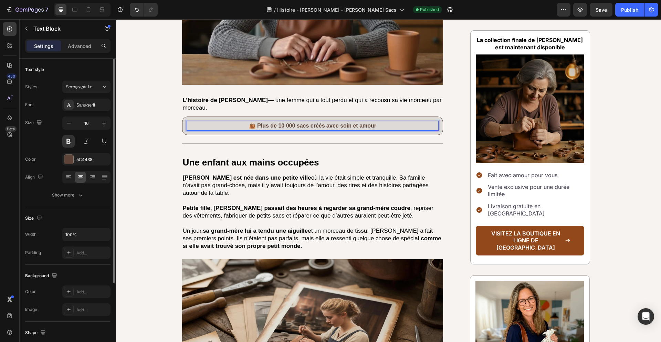
click at [376, 126] on p "👜 Plus de 10 000 sacs créés avec soin et amour" at bounding box center [312, 126] width 251 height 8
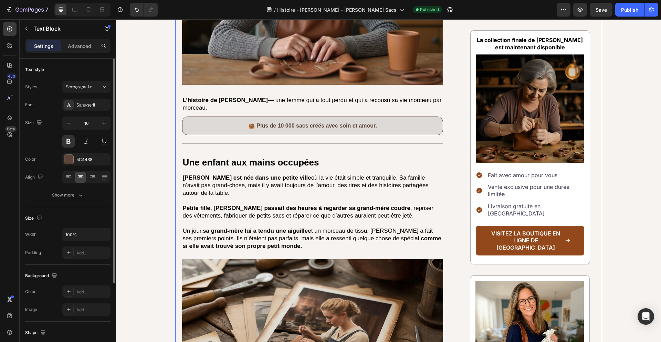
click at [344, 169] on div "La Colette derrière chaque point : Une vie d’amour et de travail Heading Elle a…" at bounding box center [312, 265] width 261 height 876
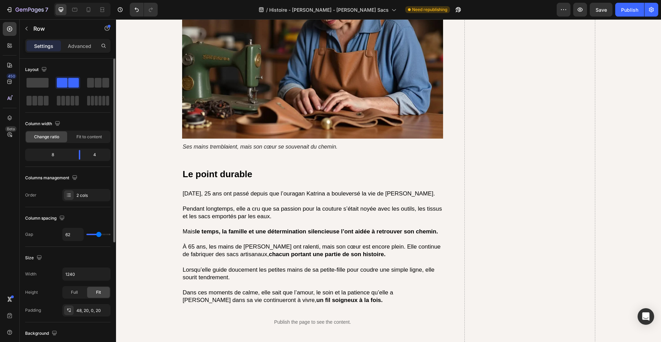
scroll to position [2075, 0]
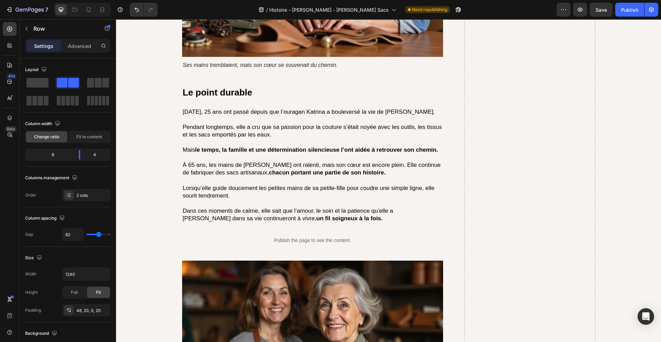
click at [297, 166] on p "À 65 ans, les mains de Colette ont ralenti, mais son cœur est encore plein. Ell…" at bounding box center [313, 168] width 260 height 15
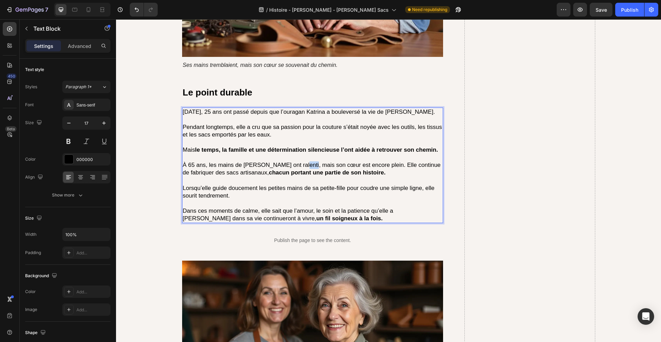
click at [297, 166] on p "À 65 ans, les mains de Colette ont ralenti, mais son cœur est encore plein. Ell…" at bounding box center [313, 168] width 260 height 15
drag, startPoint x: 315, startPoint y: 174, endPoint x: 209, endPoint y: 174, distance: 106.4
click at [209, 174] on p "À 65 ans, les mains de Colette ont ralenti, mais son cœur est encore plein. Ell…" at bounding box center [313, 168] width 260 height 15
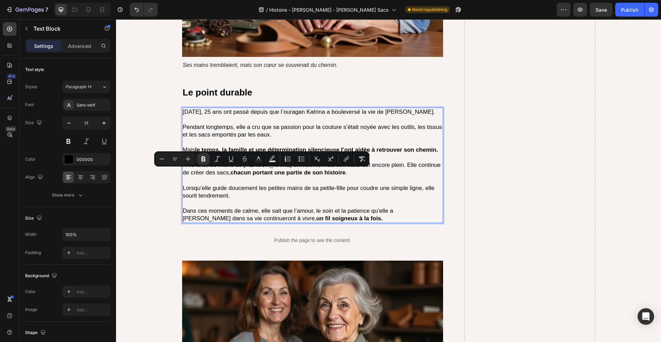
click at [296, 182] on p "Rich Text Editor. Editing area: main" at bounding box center [313, 181] width 260 height 8
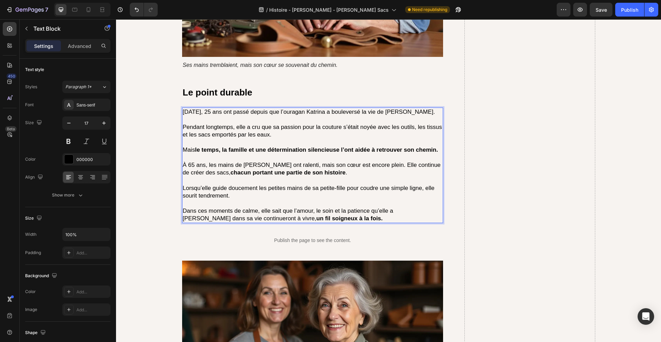
click at [361, 149] on strong "le temps, la famille et une détermination silencieuse l’ont aidée à retrouver s…" at bounding box center [316, 149] width 243 height 7
click at [329, 166] on p "À 65 ans, les mains de Colette ont ralenti, mais son cœur est encore plein. Ell…" at bounding box center [313, 168] width 260 height 15
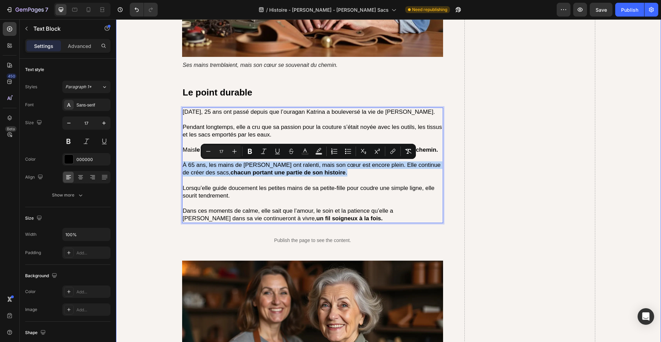
drag, startPoint x: 329, startPoint y: 170, endPoint x: 179, endPoint y: 165, distance: 149.9
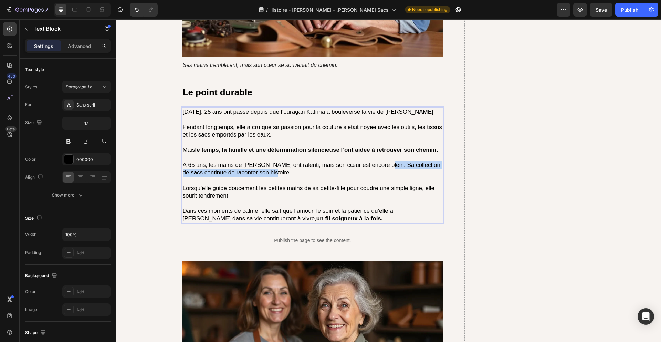
drag, startPoint x: 272, startPoint y: 174, endPoint x: 378, endPoint y: 167, distance: 105.6
click at [378, 167] on p "À 65 ans, les mains de Colette ont ralenti, mais son cœur est encore plein. Sa …" at bounding box center [313, 168] width 260 height 15
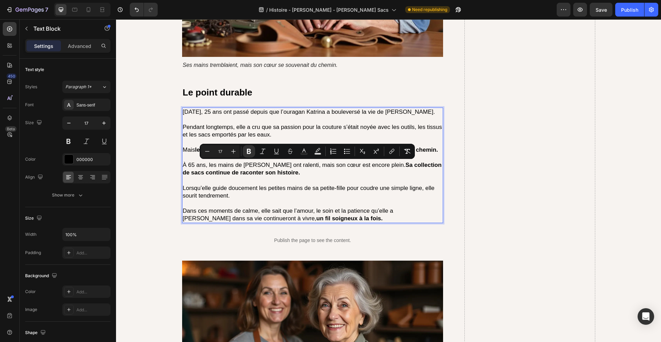
click at [386, 177] on p "Rich Text Editor. Editing area: main" at bounding box center [313, 181] width 260 height 8
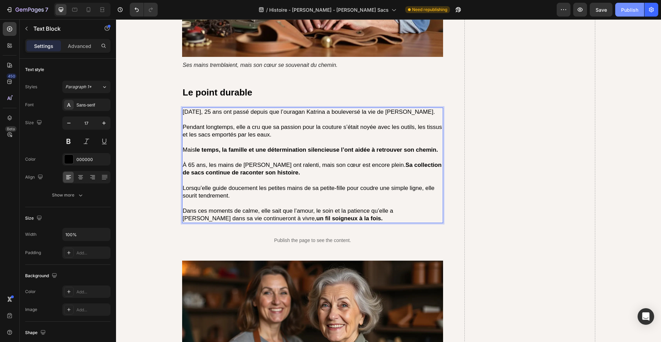
click at [637, 13] on button "Publish" at bounding box center [629, 10] width 29 height 14
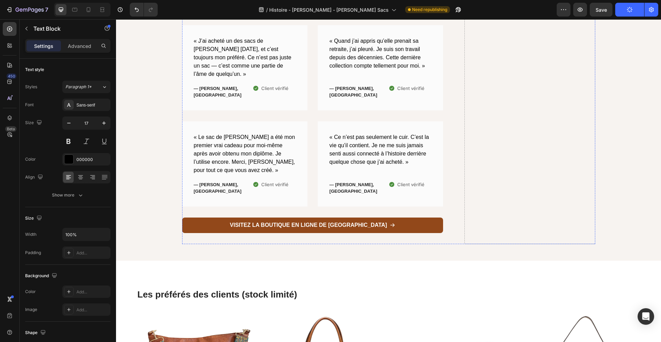
scroll to position [2681, 0]
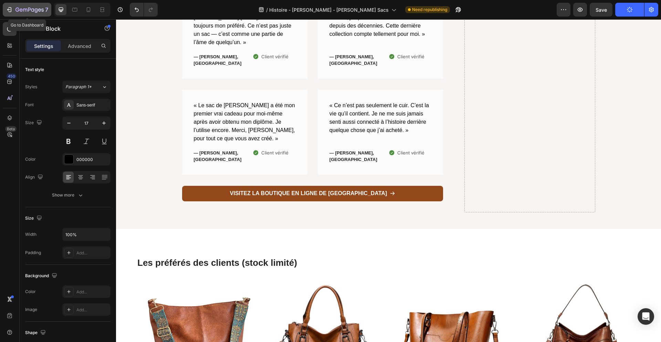
click at [21, 8] on icon "button" at bounding box center [29, 10] width 28 height 6
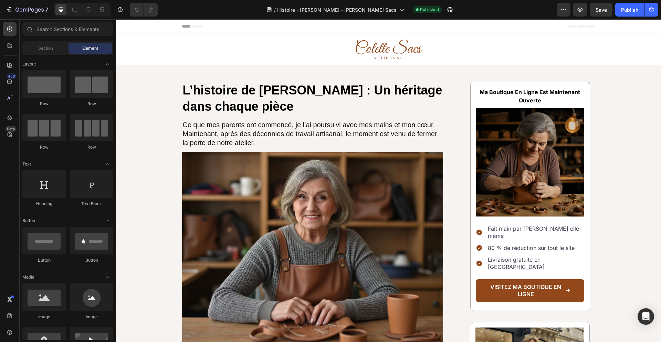
click at [532, 230] on p "Fait main par [PERSON_NAME] elle-même" at bounding box center [535, 232] width 95 height 14
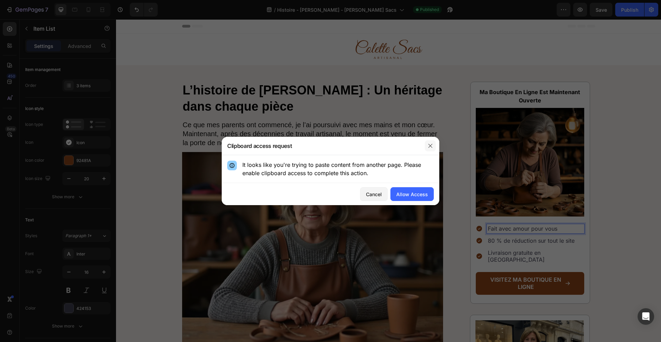
click at [429, 147] on icon "button" at bounding box center [431, 146] width 6 height 6
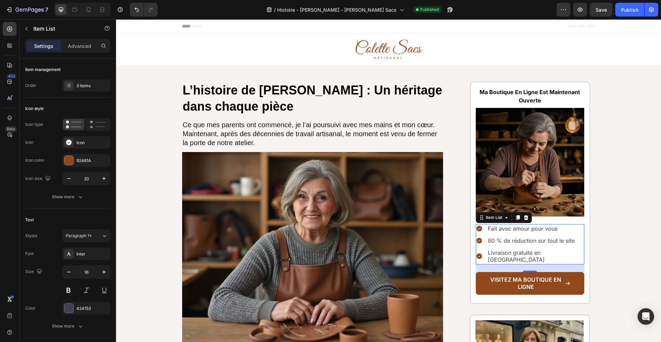
click at [561, 240] on p "80 % de réduction sur tout le site" at bounding box center [535, 240] width 95 height 7
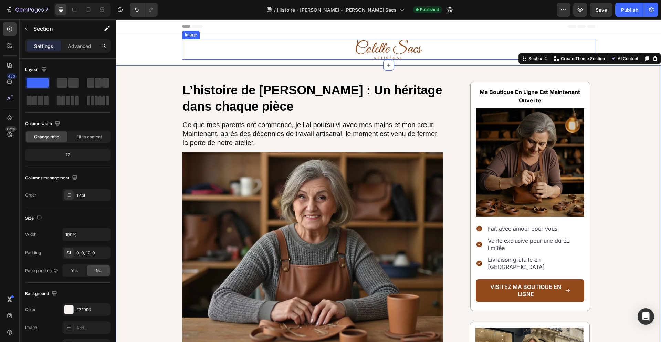
click at [391, 51] on img at bounding box center [388, 49] width 69 height 21
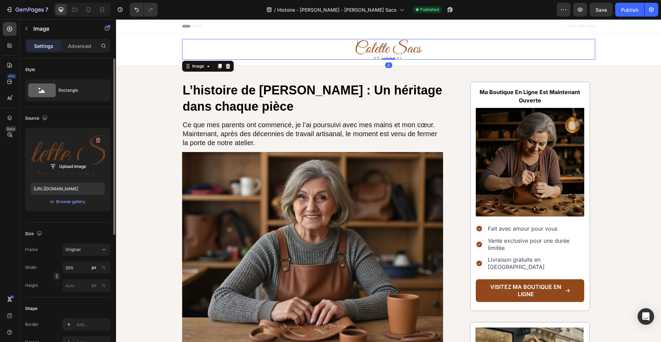
click at [67, 156] on label at bounding box center [68, 154] width 74 height 43
click at [67, 160] on input "file" at bounding box center [68, 166] width 48 height 12
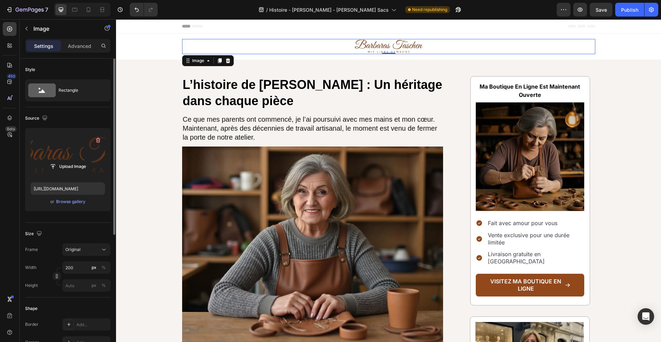
click at [73, 158] on label at bounding box center [68, 154] width 74 height 43
click at [73, 160] on input "file" at bounding box center [68, 166] width 48 height 12
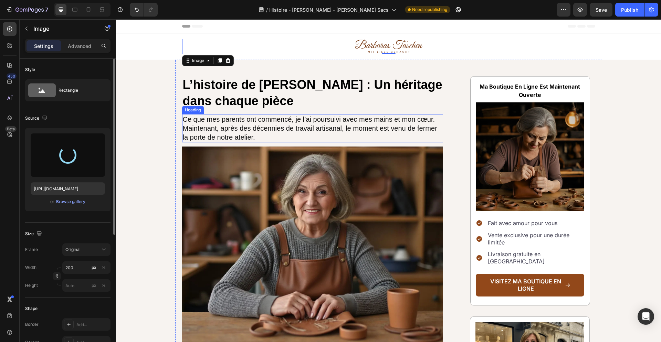
type input "[URL][DOMAIN_NAME]"
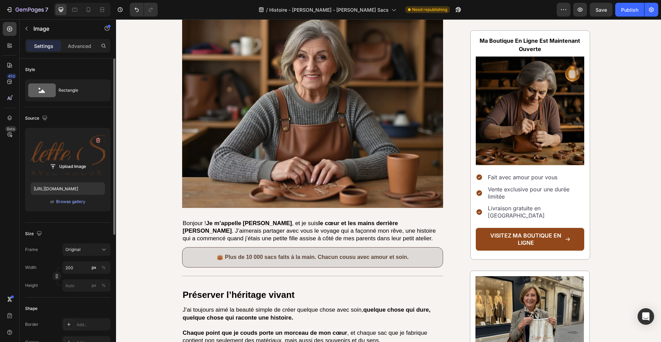
scroll to position [355, 0]
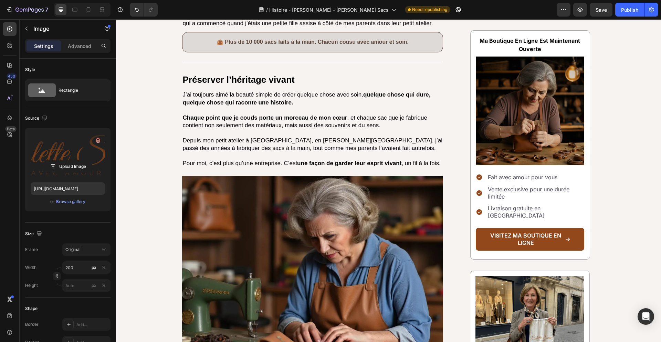
click at [313, 40] on p "👜 Plus de 10 000 sacs faits à la main. Chacun cousu avec amour et soin." at bounding box center [312, 42] width 251 height 10
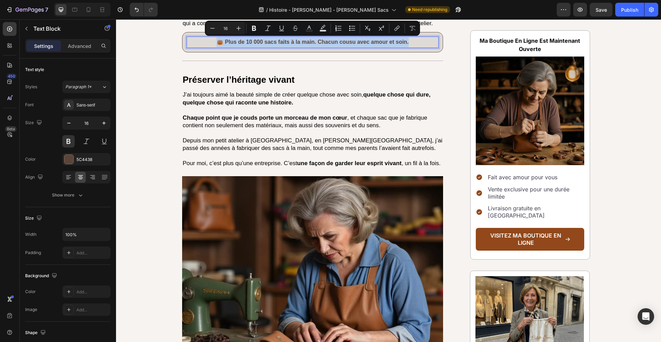
click at [352, 47] on div "👜 Plus de 10 000 sacs faits à la main. Chacun cousu avec amour et soin." at bounding box center [313, 42] width 252 height 11
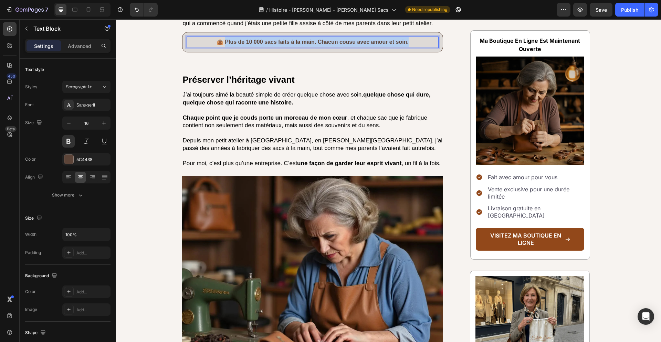
drag, startPoint x: 418, startPoint y: 41, endPoint x: 226, endPoint y: 43, distance: 192.2
click at [226, 43] on p "👜 Plus de 10 000 sacs faits à la main. Chacun cousu avec amour et soin." at bounding box center [312, 42] width 251 height 10
click at [600, 7] on span "Save" at bounding box center [601, 10] width 11 height 6
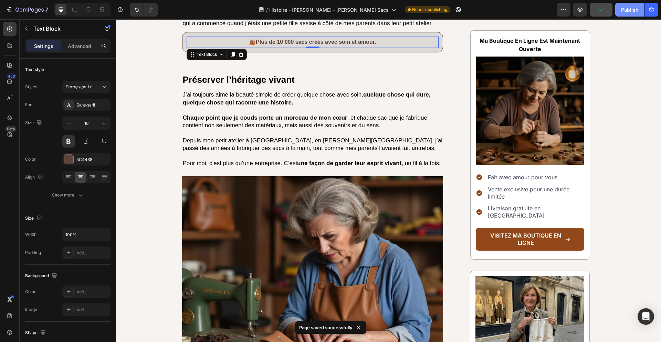
click at [629, 10] on div "Publish" at bounding box center [629, 9] width 17 height 7
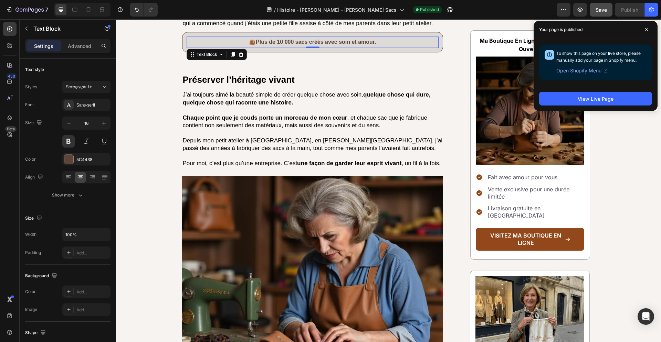
click at [530, 189] on span "Vente exclusive pour une durée limitée" at bounding box center [529, 193] width 82 height 14
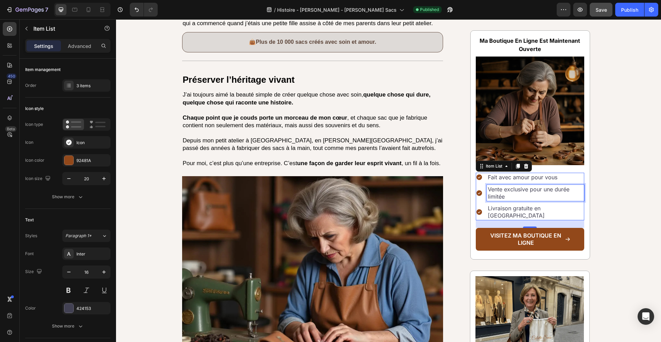
click at [530, 189] on span "Vente exclusive pour une durée limitée" at bounding box center [529, 193] width 82 height 14
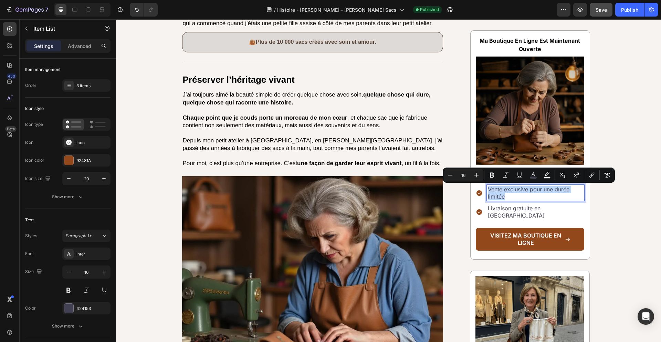
copy span "Vente exclusive pour une durée limitée"
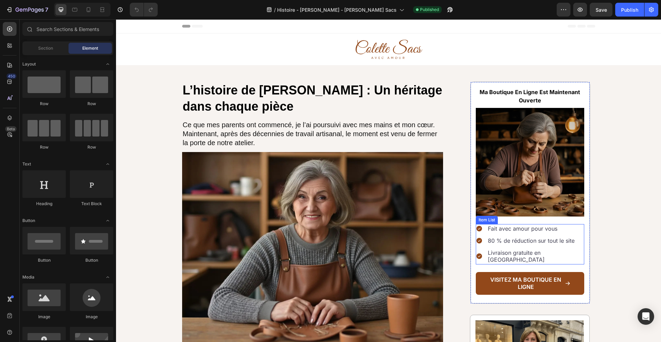
click at [513, 238] on p "80 % de réduction sur tout le site" at bounding box center [535, 240] width 95 height 7
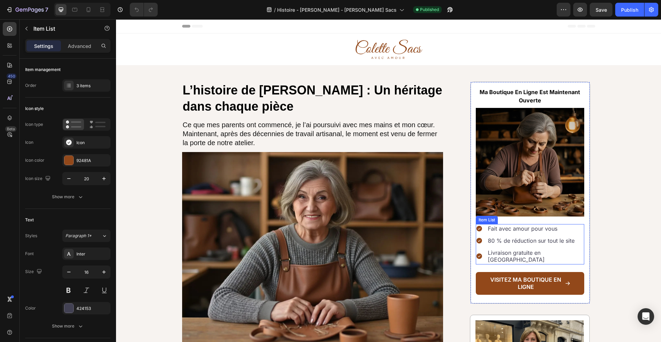
click at [513, 238] on p "80 % de réduction sur tout le site" at bounding box center [535, 240] width 95 height 7
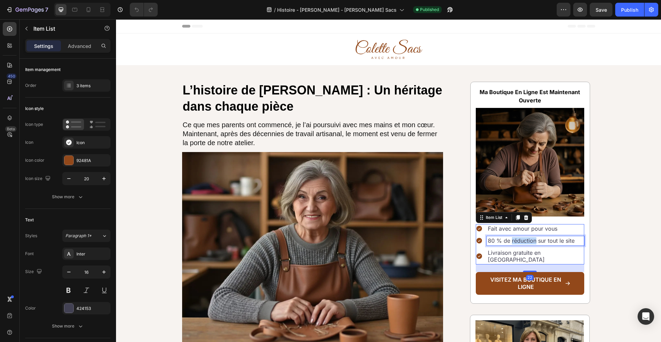
click at [513, 238] on p "80 % de réduction sur tout le site" at bounding box center [535, 240] width 95 height 7
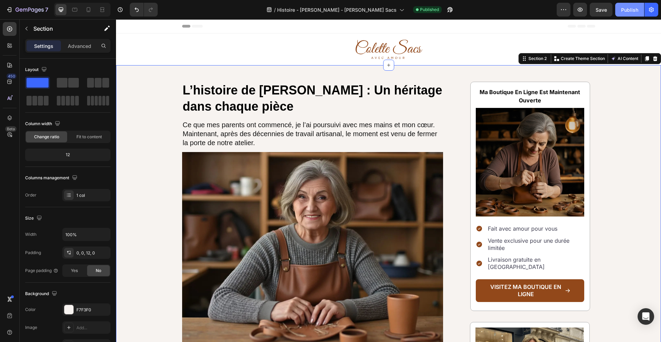
click at [635, 8] on div "Publish" at bounding box center [629, 9] width 17 height 7
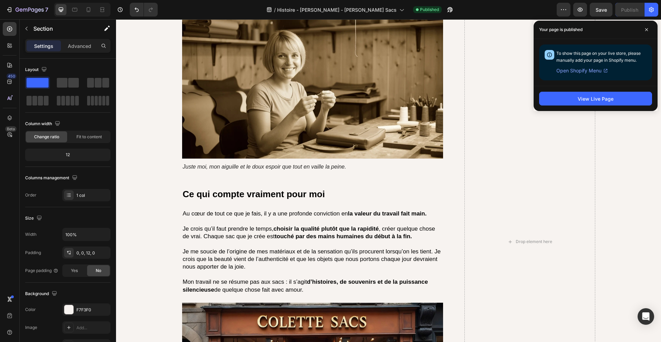
scroll to position [1583, 0]
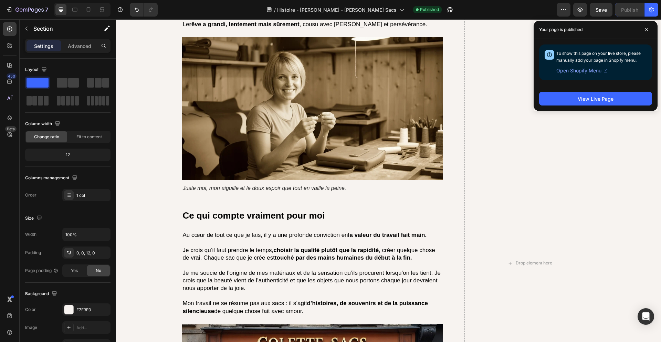
click at [299, 231] on p "Au cœur de tout ce que je fais, il y a une profonde conviction en la valeur du …" at bounding box center [313, 235] width 260 height 8
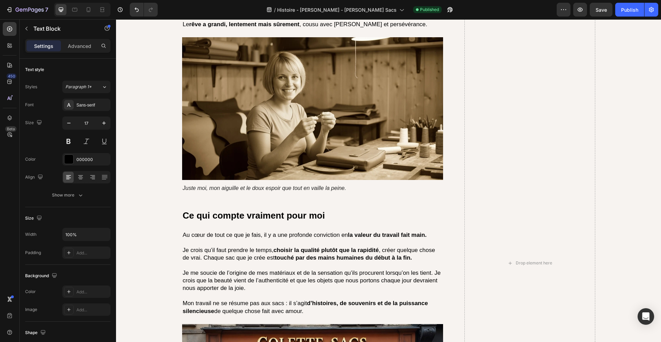
click at [299, 231] on p "Au cœur de tout ce que je fais, il y a une profonde conviction en la valeur du …" at bounding box center [313, 235] width 260 height 8
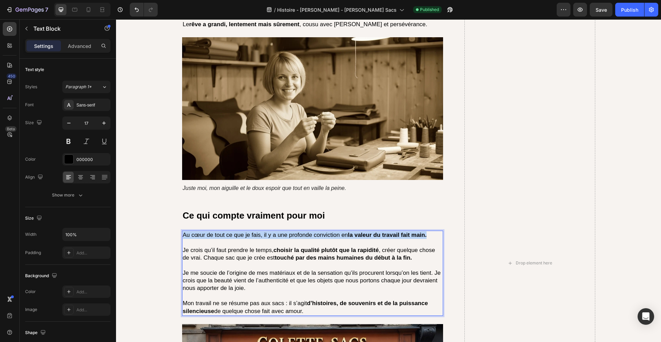
copy p "Au cœur de tout ce que je fais, il y a une profonde conviction en la valeur du …"
drag, startPoint x: 316, startPoint y: 228, endPoint x: 398, endPoint y: 228, distance: 81.3
click at [398, 231] on p "Au cœur de mon travail se trouve la conviction que qualité et soin sont essenti…" at bounding box center [313, 235] width 260 height 8
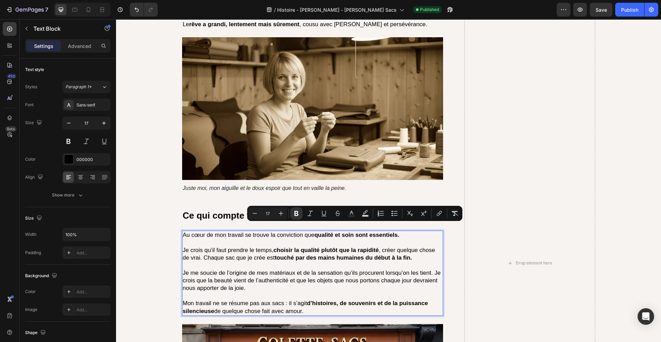
drag, startPoint x: 401, startPoint y: 230, endPoint x: 405, endPoint y: 238, distance: 9.3
click at [405, 246] on p "Je crois qu’il faut prendre le temps, choisir la qualité plutôt que la rapidité…" at bounding box center [313, 253] width 260 height 15
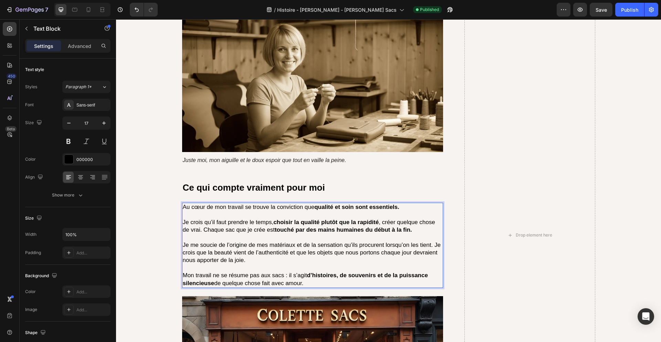
scroll to position [1622, 0]
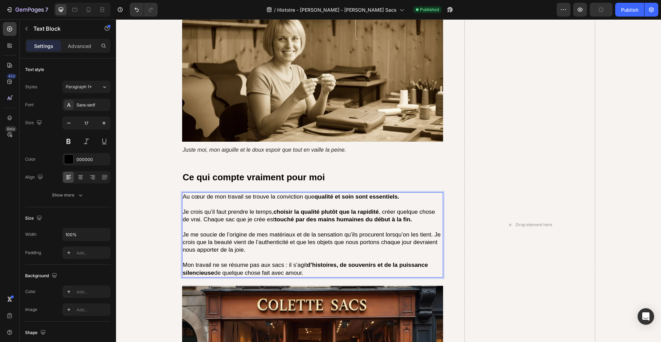
click at [372, 216] on strong "touché par des mains humaines du début à la fin." at bounding box center [343, 219] width 137 height 7
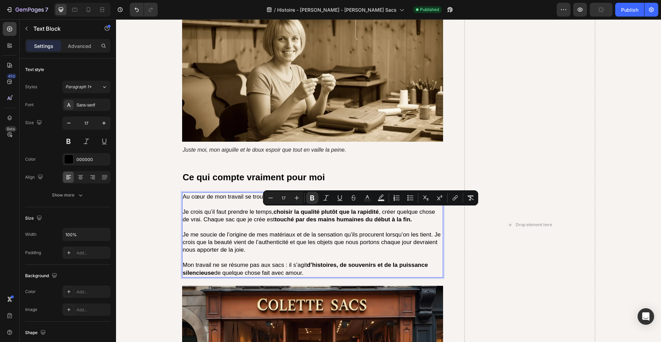
click at [416, 212] on p "Je crois qu’il faut prendre le temps, choisir la qualité plutôt que la rapidité…" at bounding box center [313, 215] width 260 height 15
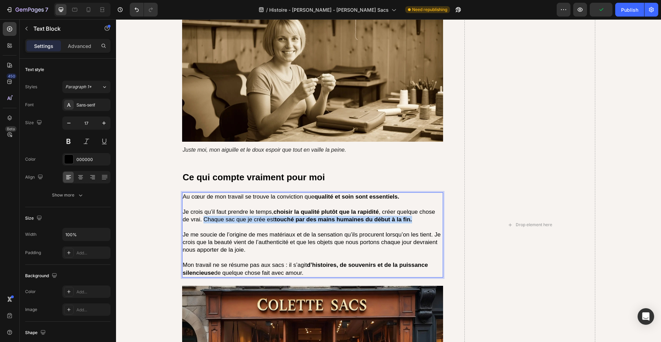
drag, startPoint x: 420, startPoint y: 212, endPoint x: 205, endPoint y: 212, distance: 214.5
click at [205, 212] on p "Je crois qu’il faut prendre le temps, choisir la qualité plutôt que la rapidité…" at bounding box center [313, 215] width 260 height 15
click at [227, 212] on p "Je crois qu’il faut prendre le temps, choisir la qualité plutôt que la rapidité…" at bounding box center [313, 215] width 260 height 15
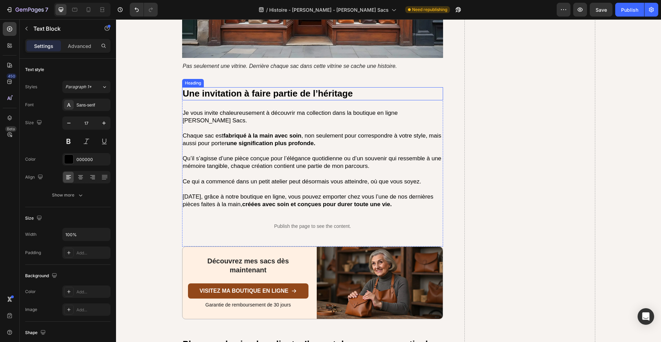
scroll to position [1998, 0]
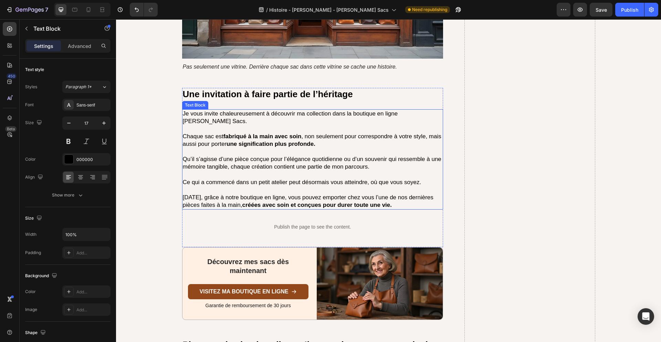
click at [266, 141] on strong "une signification plus profonde." at bounding box center [271, 144] width 89 height 7
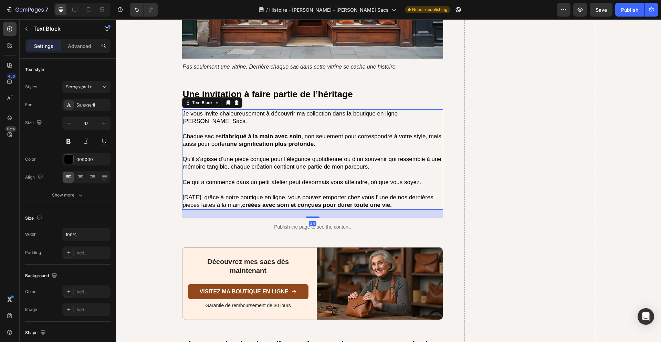
click at [266, 141] on strong "une signification plus profonde." at bounding box center [271, 144] width 89 height 7
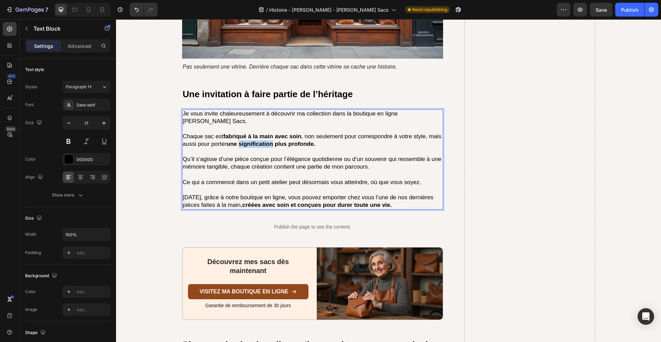
click at [266, 141] on strong "une signification plus profonde." at bounding box center [271, 144] width 89 height 7
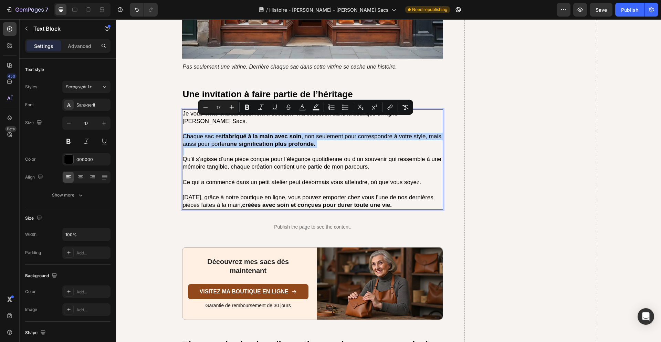
copy p "Chaque sac est fabriqué à la main avec soin , non seulement pour correspondre à…"
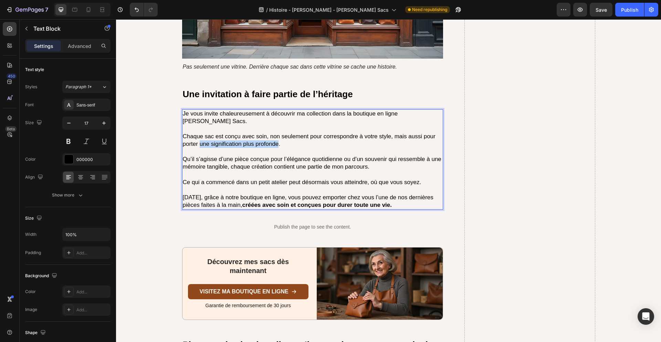
drag, startPoint x: 278, startPoint y: 130, endPoint x: 200, endPoint y: 130, distance: 78.2
click at [200, 133] on p "Chaque sac est conçu avec soin, non seulement pour correspondre à votre style, …" at bounding box center [313, 140] width 260 height 15
click at [259, 148] on p "Rich Text Editor. Editing area: main" at bounding box center [313, 152] width 260 height 8
drag, startPoint x: 243, startPoint y: 122, endPoint x: 264, endPoint y: 123, distance: 20.7
click at [264, 133] on p "Chaque sac est conçu avec soin, non seulement pour correspondre à votre style, …" at bounding box center [313, 140] width 260 height 15
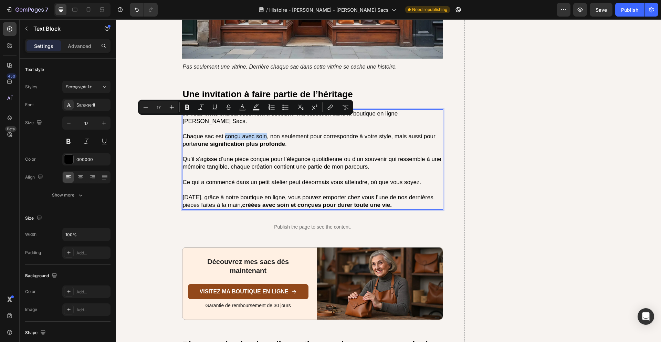
drag, startPoint x: 225, startPoint y: 122, endPoint x: 266, endPoint y: 122, distance: 41.0
click at [266, 133] on p "Chaque sac est conçu avec soin, non seulement pour correspondre à votre style, …" at bounding box center [313, 140] width 260 height 15
click at [291, 133] on p "Chaque sac est conçu avec soin , non seulement pour correspondre à votre style,…" at bounding box center [313, 140] width 260 height 15
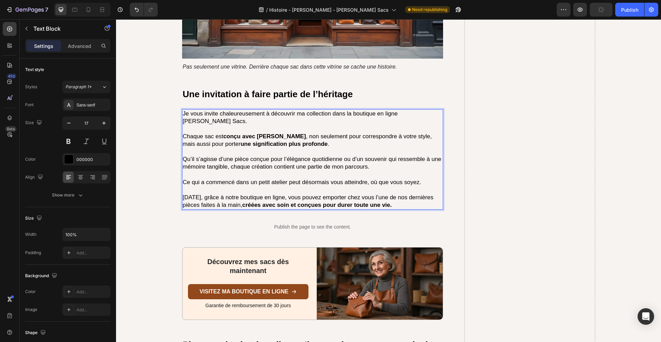
click at [606, 11] on button "button" at bounding box center [601, 10] width 23 height 14
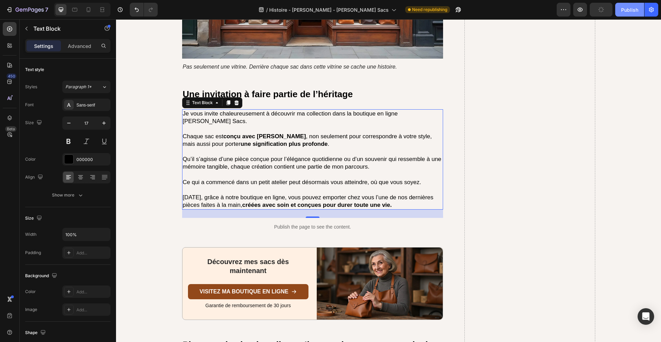
click at [627, 10] on div "Publish" at bounding box center [629, 9] width 17 height 7
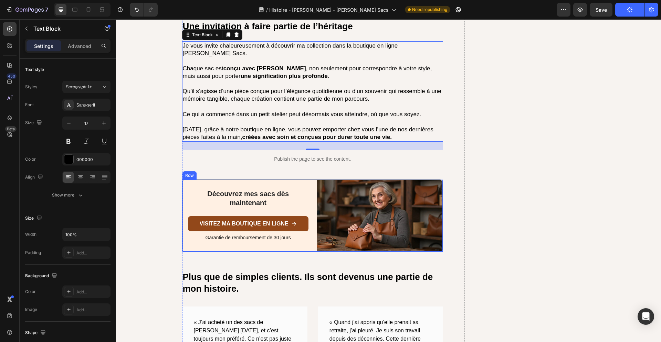
scroll to position [2076, 0]
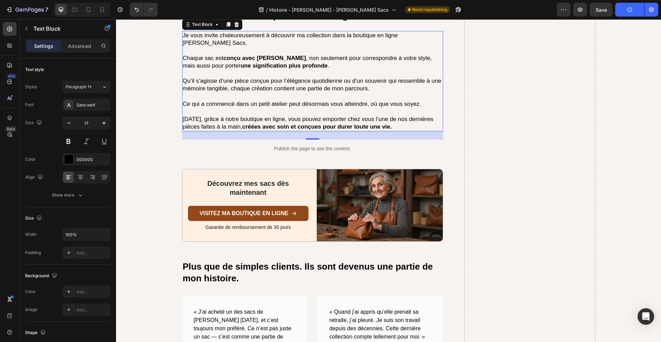
click at [299, 115] on p "[DATE], grâce à notre boutique en ligne, vous pouvez emporter chez vous l’une d…" at bounding box center [313, 122] width 260 height 15
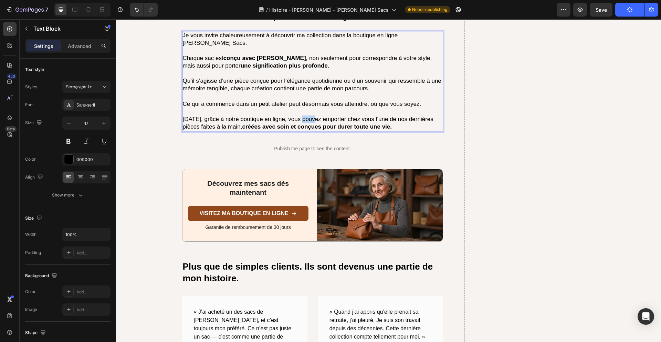
click at [299, 115] on p "[DATE], grâce à notre boutique en ligne, vous pouvez emporter chez vous l’une d…" at bounding box center [313, 122] width 260 height 15
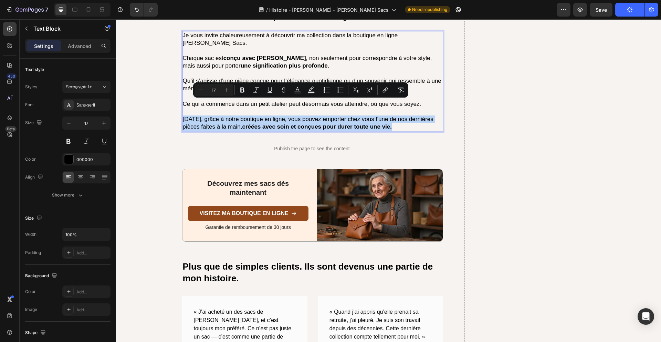
copy p "[DATE], grâce à notre boutique en ligne, vous pouvez emporter chez vous l’une d…"
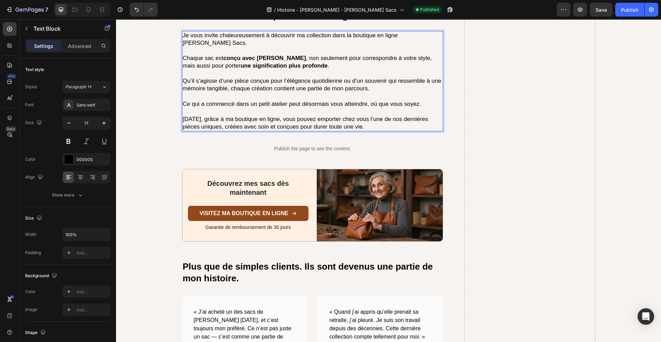
drag, startPoint x: 224, startPoint y: 111, endPoint x: 370, endPoint y: 113, distance: 146.0
click at [370, 115] on p "Aujourd’hui, grâce à ma boutique en ligne, vous pouvez emporter chez vous l’une…" at bounding box center [313, 122] width 260 height 15
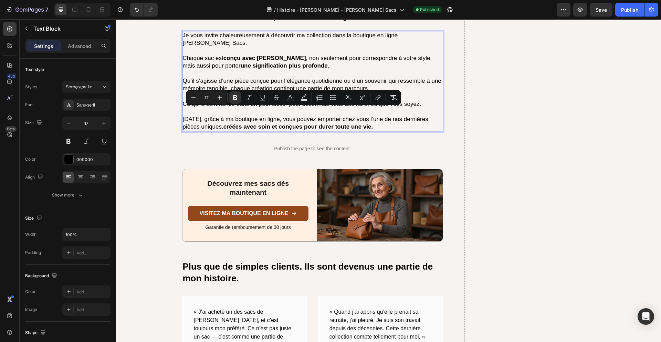
click at [391, 115] on p "[DATE], grâce à ma boutique en ligne, vous pouvez emporter chez vous l’une de n…" at bounding box center [313, 122] width 260 height 15
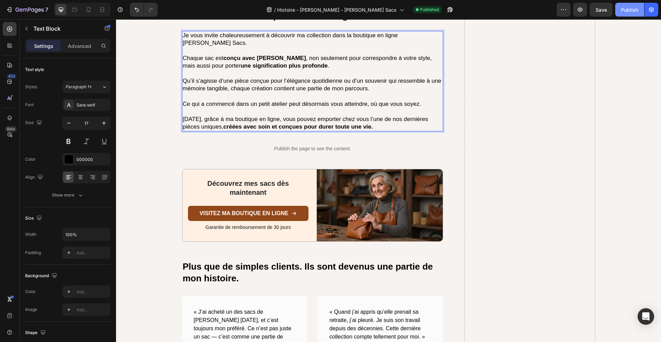
click at [629, 8] on div "Publish" at bounding box center [629, 9] width 17 height 7
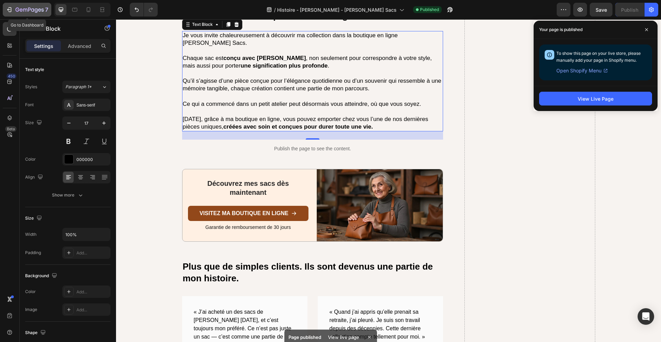
click at [38, 8] on icon "button" at bounding box center [29, 10] width 28 height 6
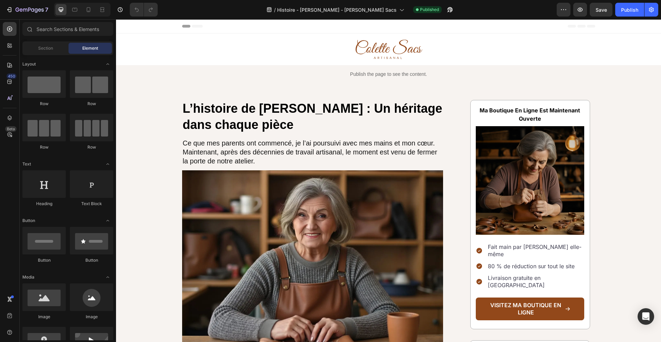
click at [531, 246] on p "Fait main par [PERSON_NAME] elle-même" at bounding box center [535, 250] width 95 height 14
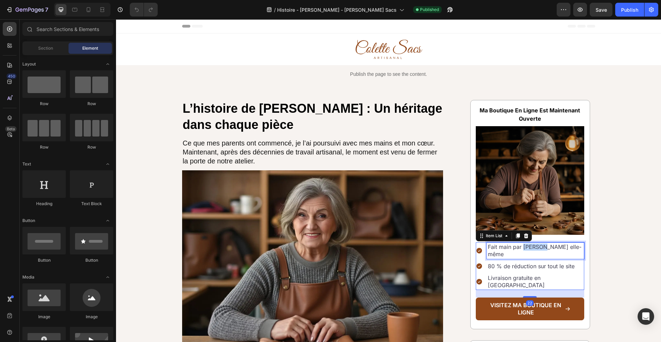
click at [531, 246] on p "Fait main par [PERSON_NAME] elle-même" at bounding box center [535, 250] width 95 height 14
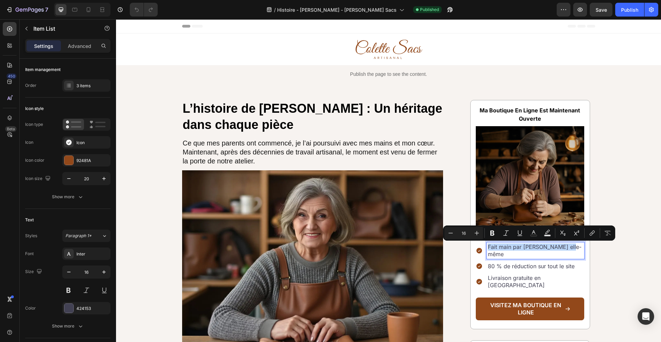
click at [548, 246] on p "Fait main par [PERSON_NAME] elle-même" at bounding box center [535, 250] width 95 height 14
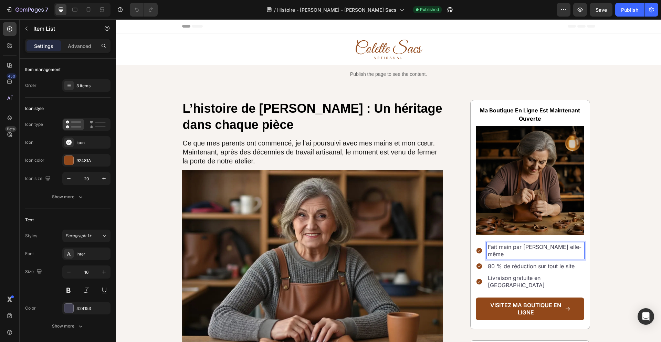
click at [531, 247] on p "Fait main par [PERSON_NAME] elle-même" at bounding box center [535, 250] width 95 height 14
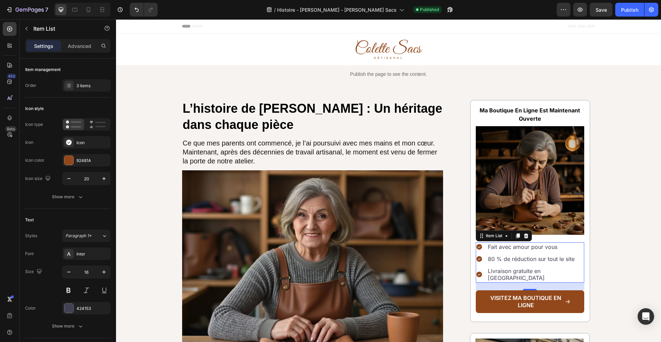
click at [548, 258] on p "80 % de réduction sur tout le site" at bounding box center [535, 258] width 95 height 7
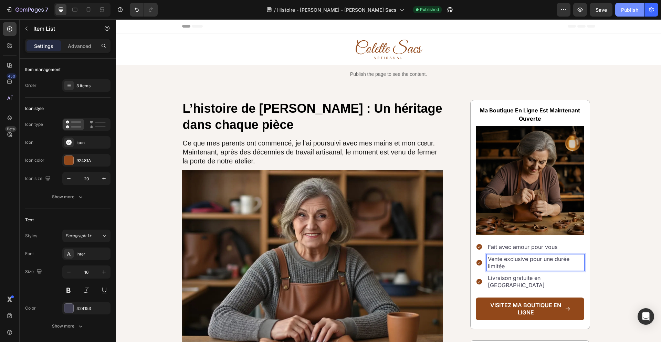
click at [636, 11] on div "Publish" at bounding box center [629, 9] width 17 height 7
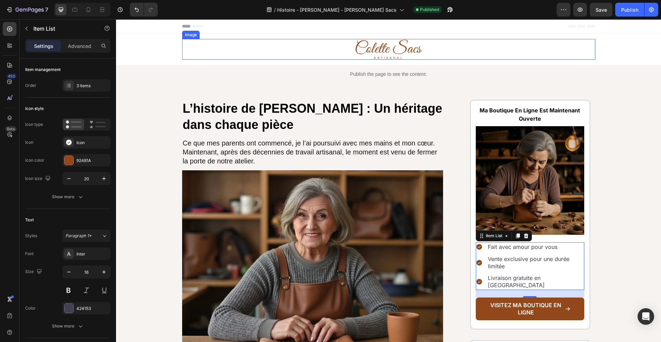
click at [392, 52] on img at bounding box center [388, 49] width 69 height 21
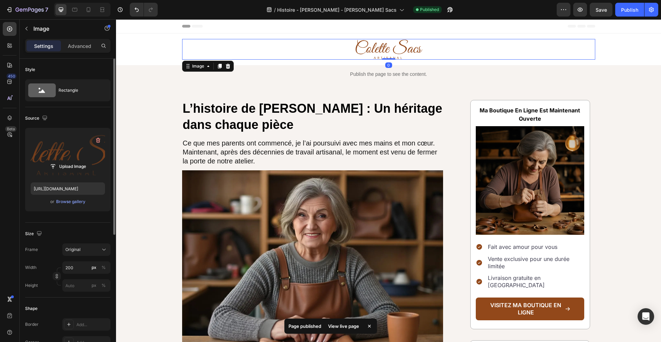
click at [60, 151] on label at bounding box center [68, 154] width 74 height 43
click at [60, 160] on input "file" at bounding box center [68, 166] width 48 height 12
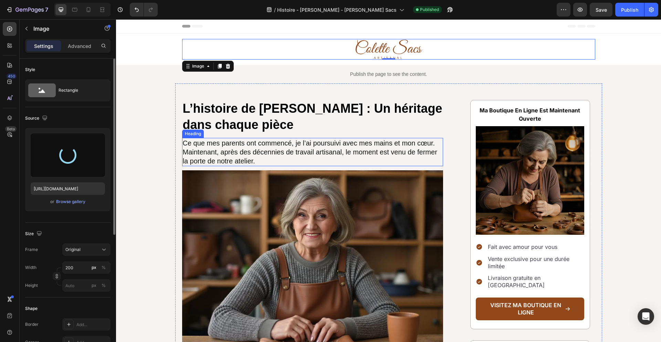
type input "[URL][DOMAIN_NAME]"
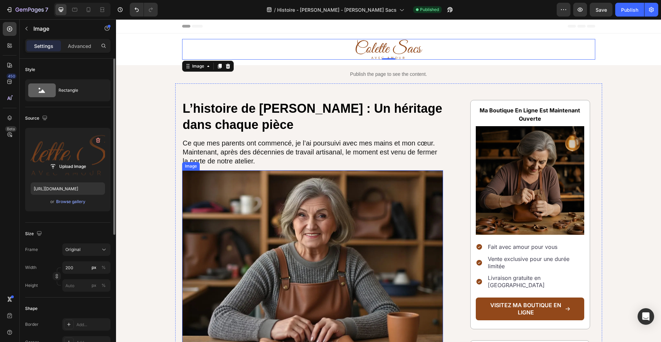
scroll to position [170, 0]
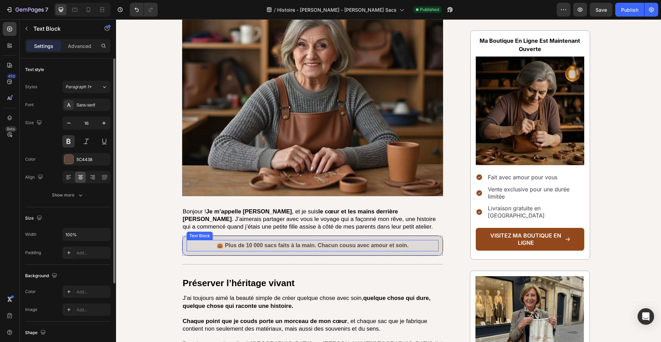
click at [411, 246] on p "👜 Plus de 10 000 sacs faits à la main. Chacun cousu avec amour et soin." at bounding box center [312, 245] width 251 height 10
click at [414, 245] on p "👜 Plus de 10 000 sacs faits à la main. Chacun cousu avec amour et soin." at bounding box center [312, 245] width 251 height 10
click at [413, 245] on p "👜 Plus de 10 000 sacs faits à la main. Chacun cousu avec amour et soin." at bounding box center [312, 245] width 251 height 10
drag, startPoint x: 413, startPoint y: 245, endPoint x: 225, endPoint y: 244, distance: 188.4
click at [225, 244] on p "👜 Plus de 10 000 sacs faits à la main. Chacun cousu avec amour et soin." at bounding box center [312, 245] width 251 height 10
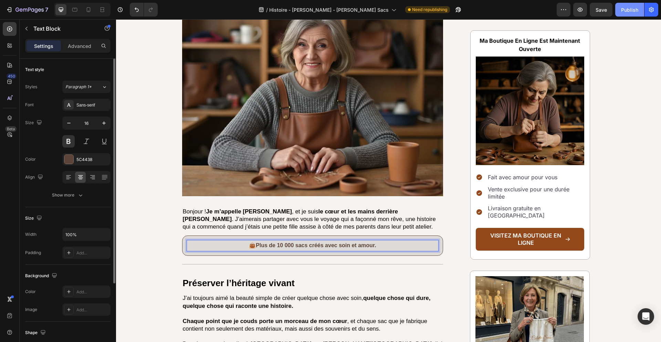
click at [630, 10] on div "Publish" at bounding box center [629, 9] width 17 height 7
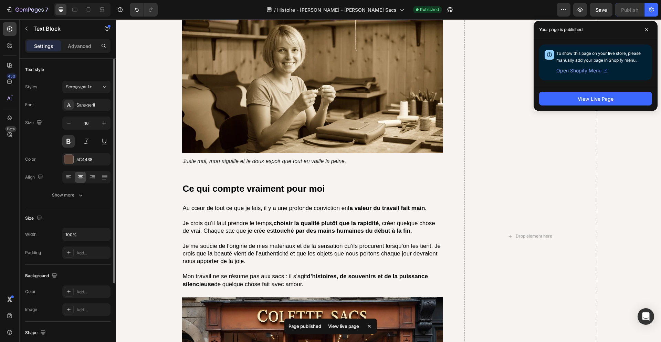
scroll to position [1649, 0]
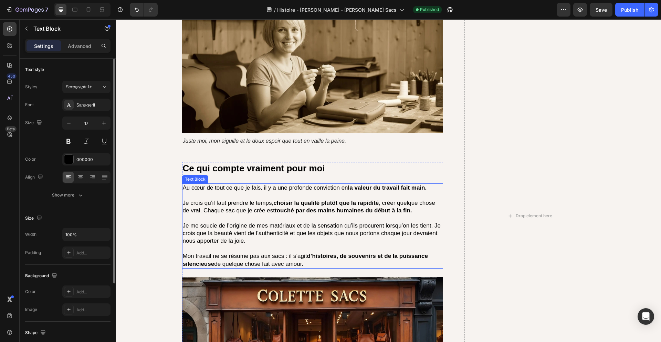
click at [215, 205] on p "Je crois qu’il faut prendre le temps, choisir la qualité plutôt que la rapidité…" at bounding box center [313, 206] width 260 height 15
click at [206, 202] on p "Je crois qu’il faut prendre le temps, choisir la qualité plutôt que la rapidité…" at bounding box center [313, 206] width 260 height 15
drag, startPoint x: 205, startPoint y: 202, endPoint x: 413, endPoint y: 204, distance: 207.7
click at [413, 204] on p "Je crois qu’il faut prendre le temps, choisir la qualité plutôt que la rapidité…" at bounding box center [313, 206] width 260 height 15
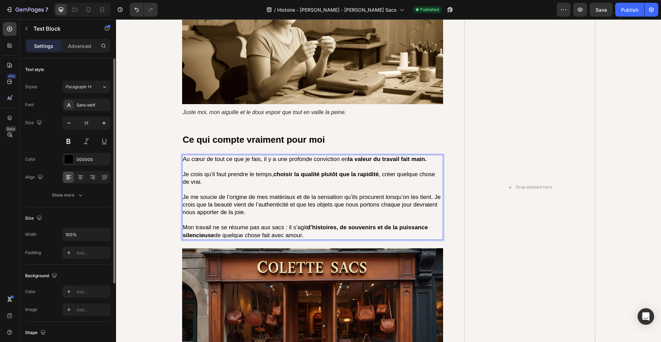
scroll to position [1678, 0]
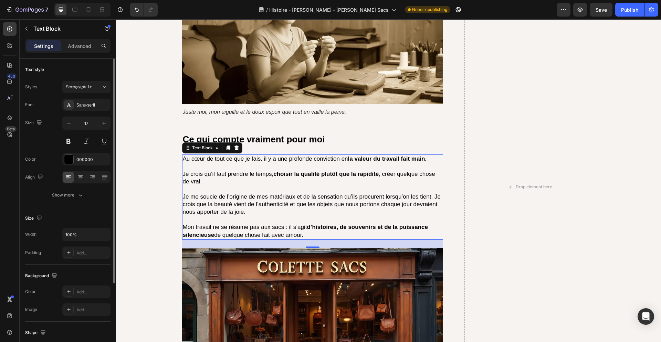
click at [332, 155] on p "Au cœur de tout ce que je fais, il y a une profonde conviction en la valeur du …" at bounding box center [313, 159] width 260 height 8
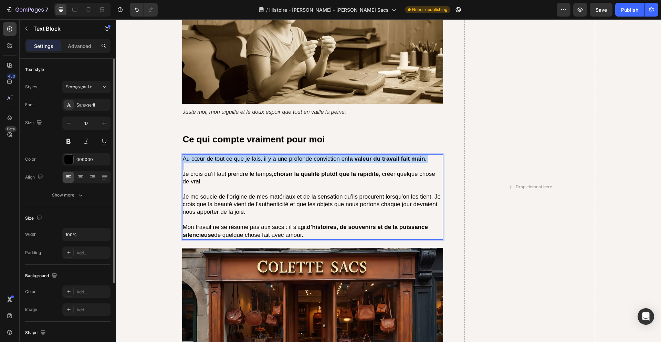
click at [332, 155] on p "Au cœur de tout ce que je fais, il y a une profonde conviction en la valeur du …" at bounding box center [313, 159] width 260 height 8
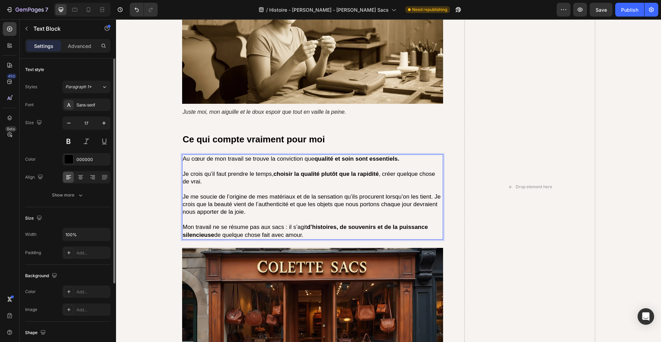
click at [347, 173] on p "Je crois qu’il faut prendre le temps, choisir la qualité plutôt que la rapidité…" at bounding box center [313, 177] width 260 height 15
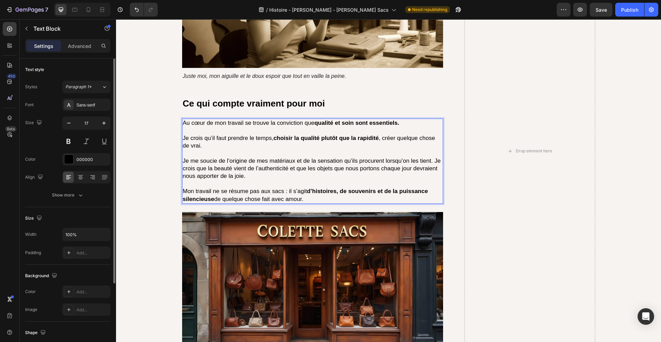
scroll to position [1728, 0]
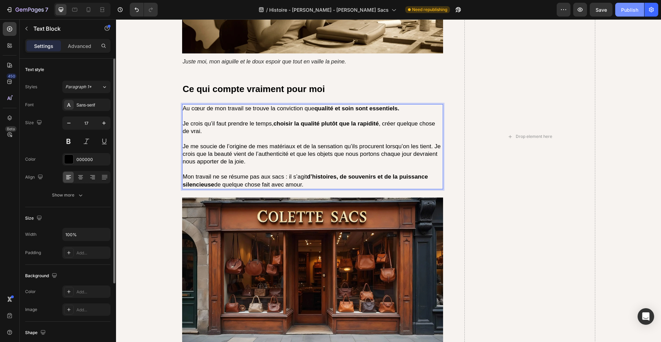
click at [635, 6] on button "Publish" at bounding box center [629, 10] width 29 height 14
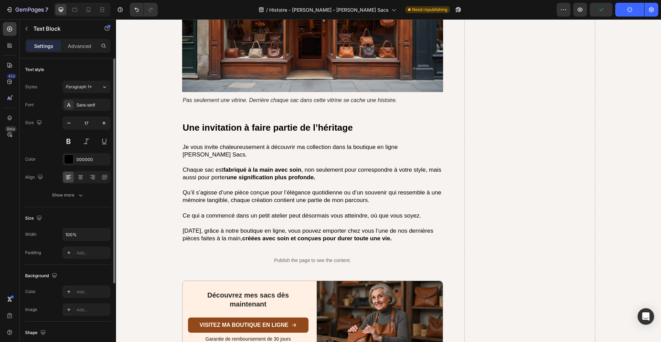
scroll to position [1987, 0]
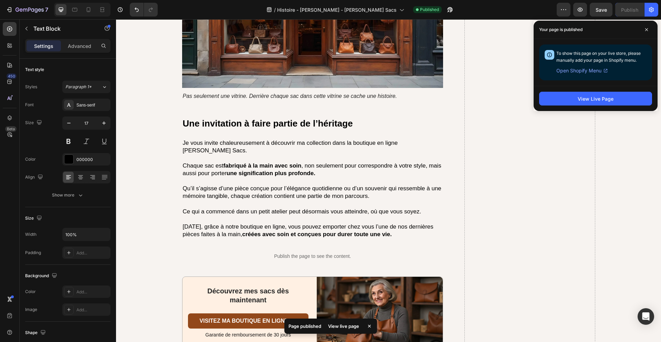
click at [310, 170] on strong "une signification plus profonde." at bounding box center [271, 173] width 89 height 7
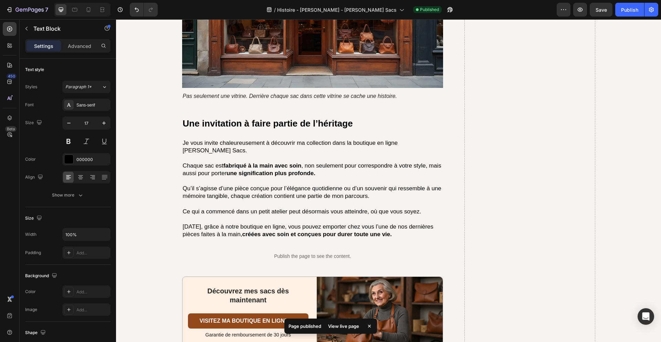
click at [310, 170] on strong "une signification plus profonde." at bounding box center [271, 173] width 89 height 7
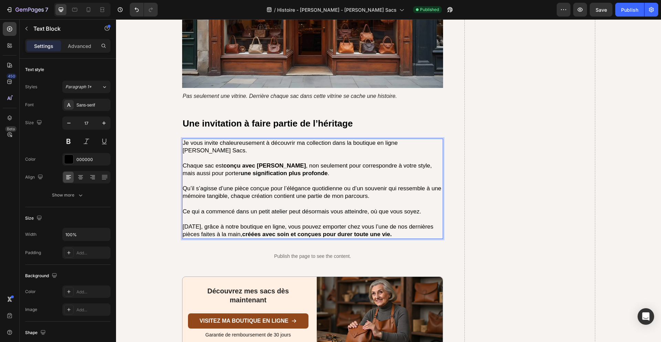
click at [357, 223] on p "[DATE], grâce à notre boutique en ligne, vous pouvez emporter chez vous l’une d…" at bounding box center [313, 230] width 260 height 15
click at [635, 13] on button "Publish" at bounding box center [629, 10] width 29 height 14
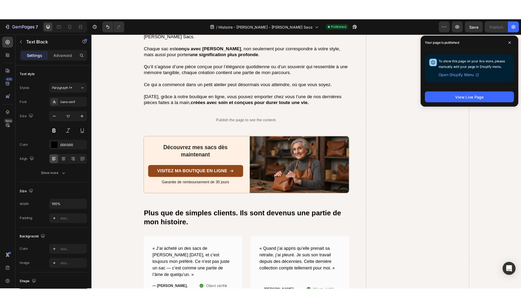
scroll to position [2061, 0]
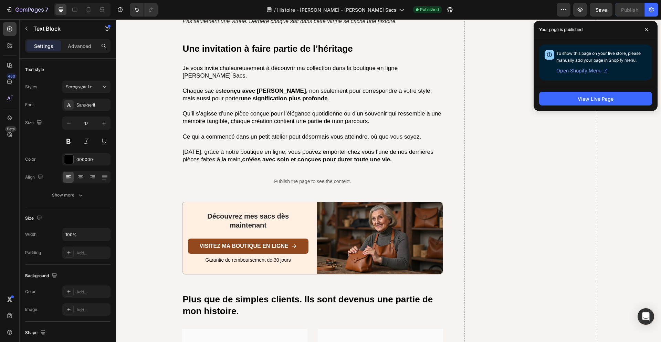
click at [367, 148] on p "[DATE], grâce à notre boutique en ligne, vous pouvez emporter chez vous l’une d…" at bounding box center [313, 155] width 260 height 15
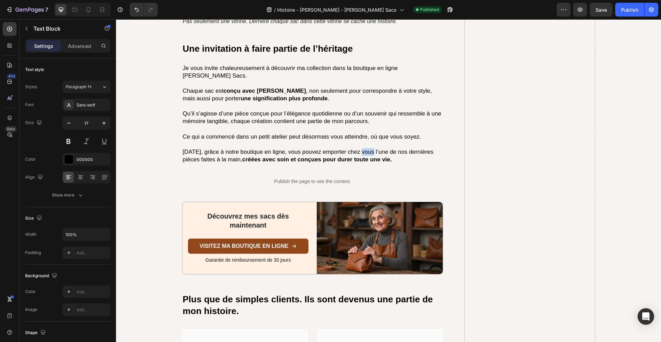
click at [367, 148] on p "[DATE], grâce à notre boutique en ligne, vous pouvez emporter chez vous l’une d…" at bounding box center [313, 155] width 260 height 15
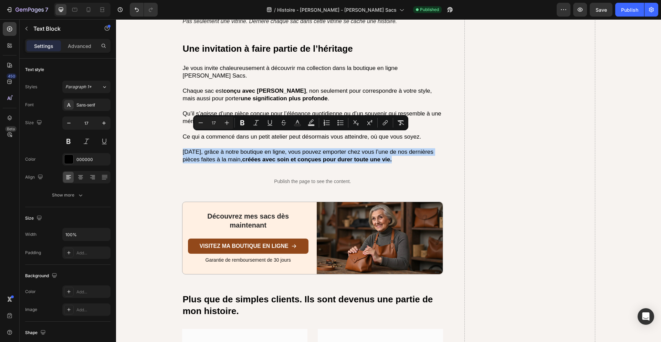
click at [287, 148] on p "[DATE], grâce à notre boutique en ligne, vous pouvez emporter chez vous l’une d…" at bounding box center [313, 155] width 260 height 15
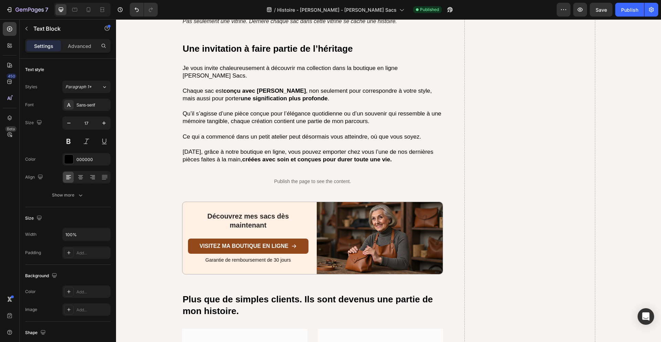
click at [287, 148] on p "[DATE], grâce à notre boutique en ligne, vous pouvez emporter chez vous l’une d…" at bounding box center [313, 155] width 260 height 15
click at [393, 148] on p "[DATE], grâce à ma boutique en ligne, vous pouvez emporter chez vous l’une de n…" at bounding box center [313, 155] width 260 height 15
click at [629, 11] on div "Publish" at bounding box center [629, 9] width 17 height 7
